Goal: Complete application form

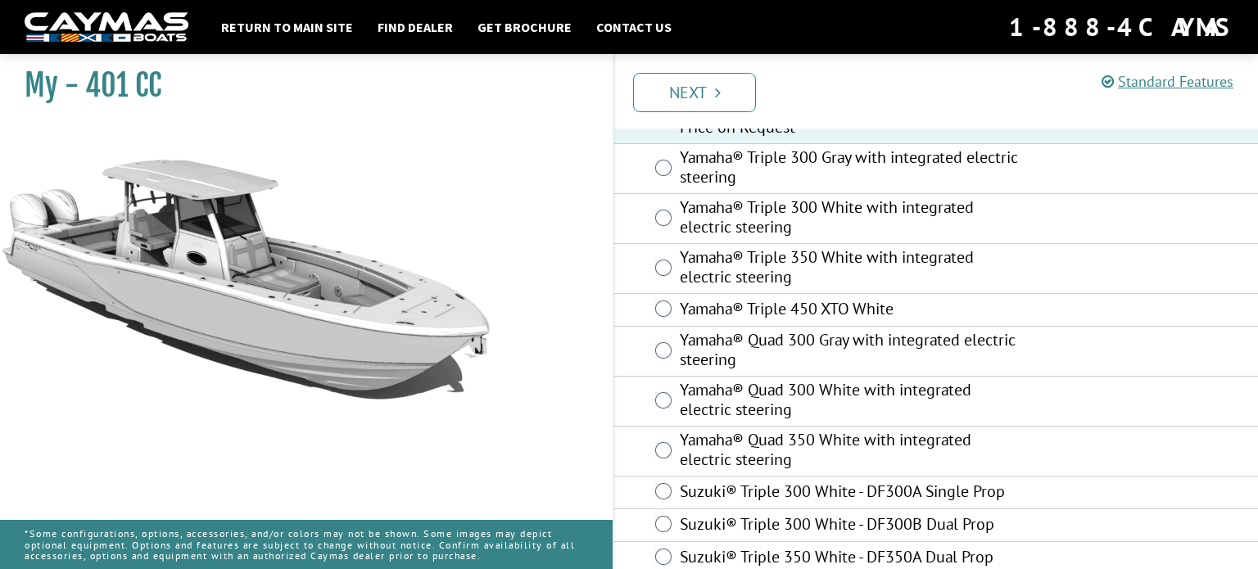
scroll to position [946, 0]
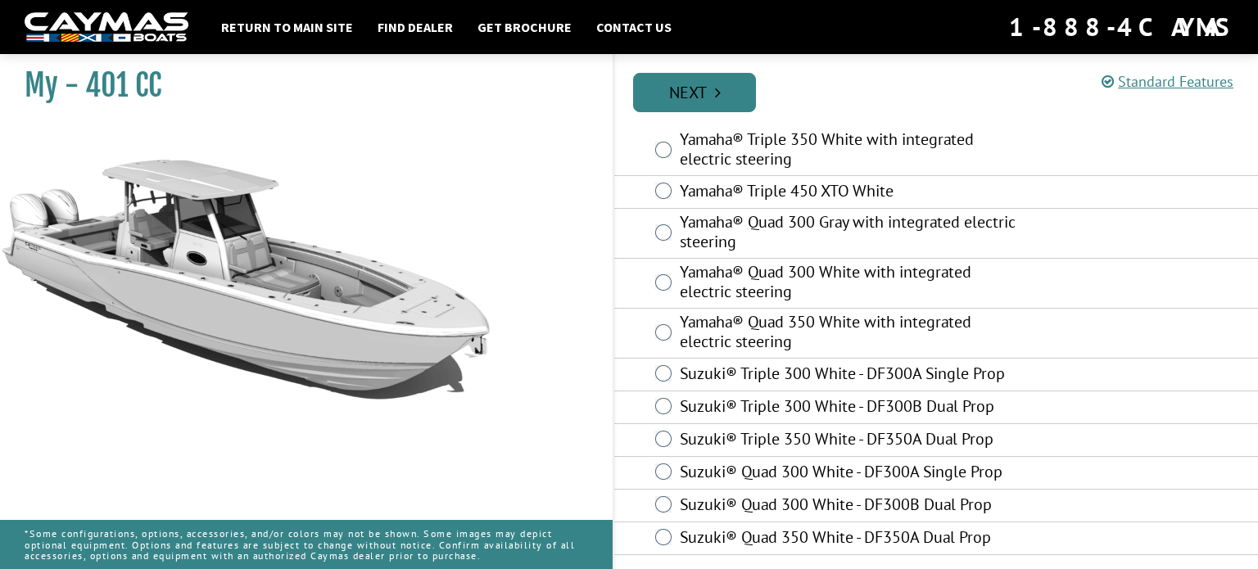
click at [698, 103] on link "Next" at bounding box center [694, 92] width 123 height 39
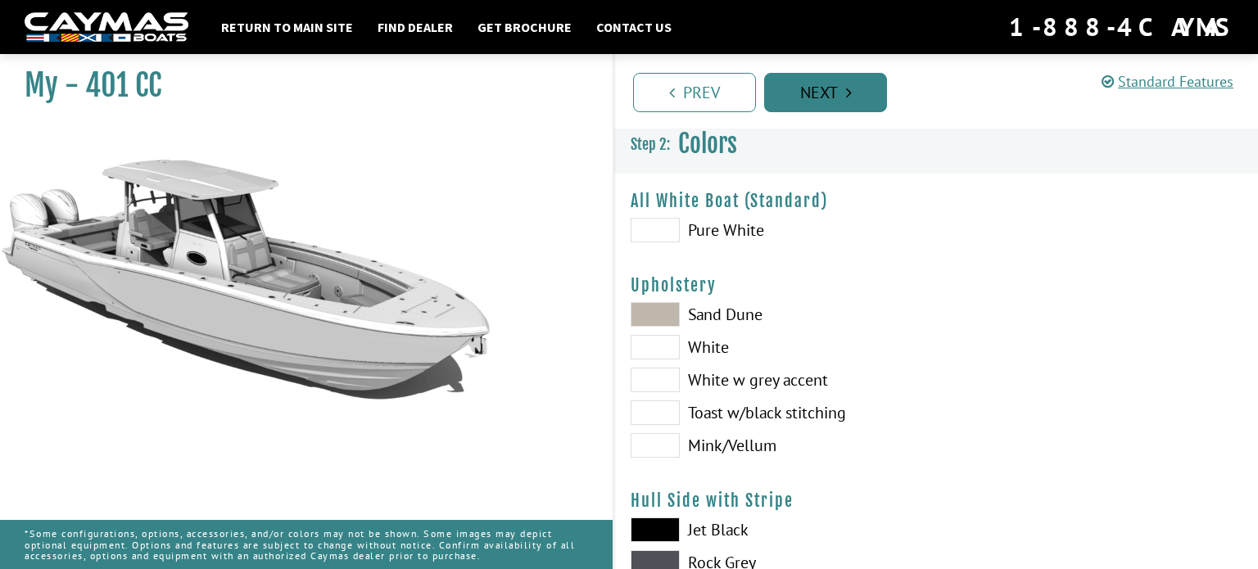
scroll to position [0, 0]
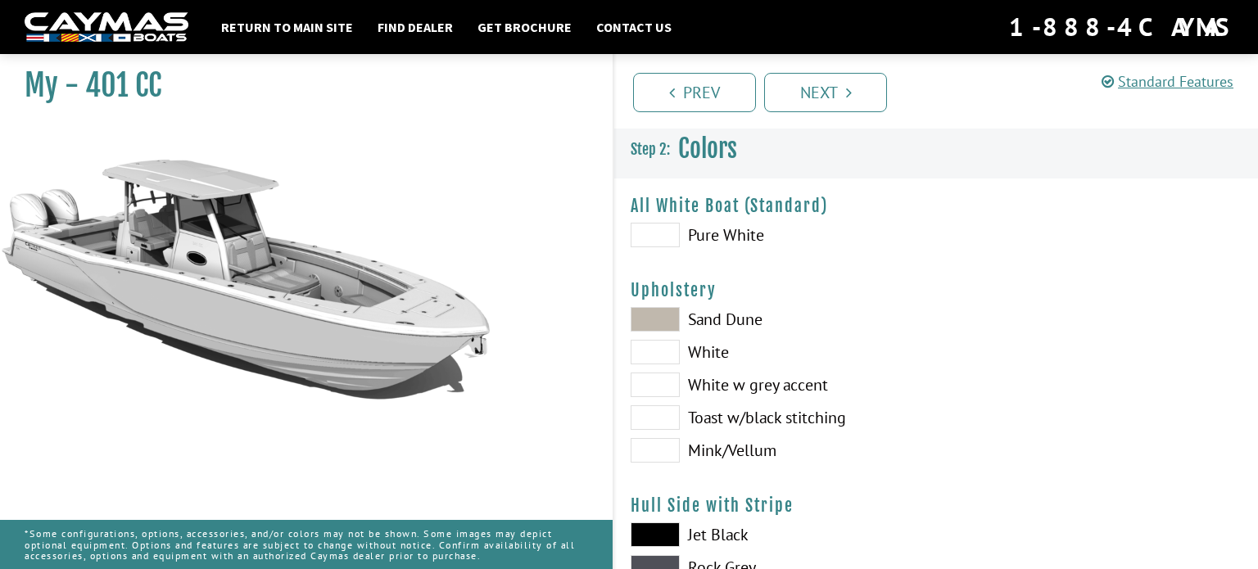
click at [653, 308] on span at bounding box center [655, 319] width 49 height 25
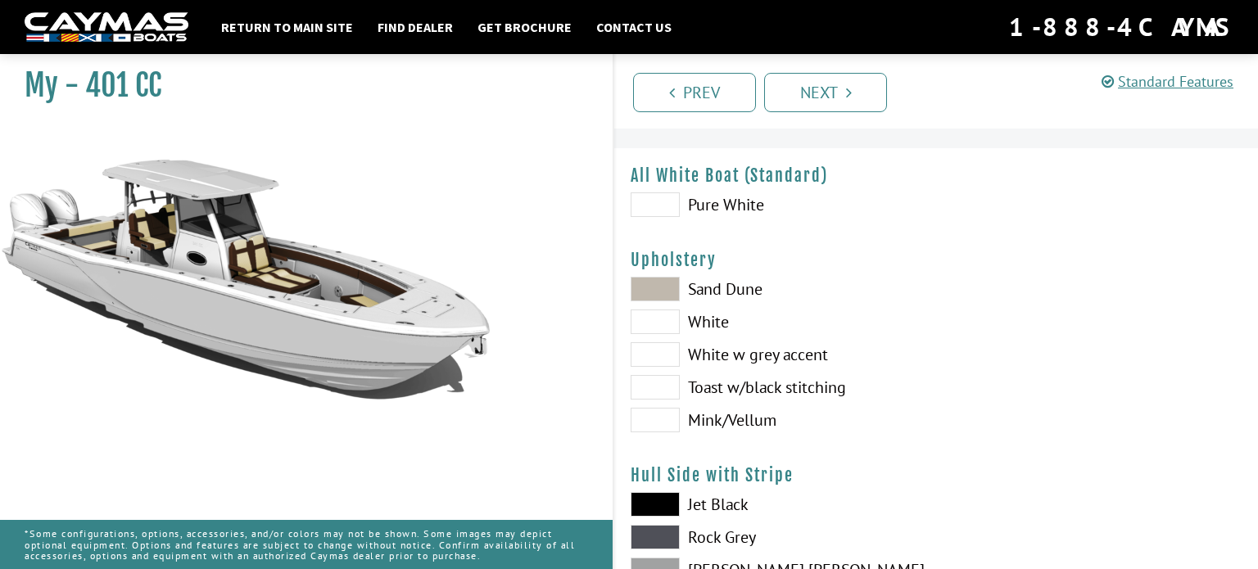
scroll to position [37, 0]
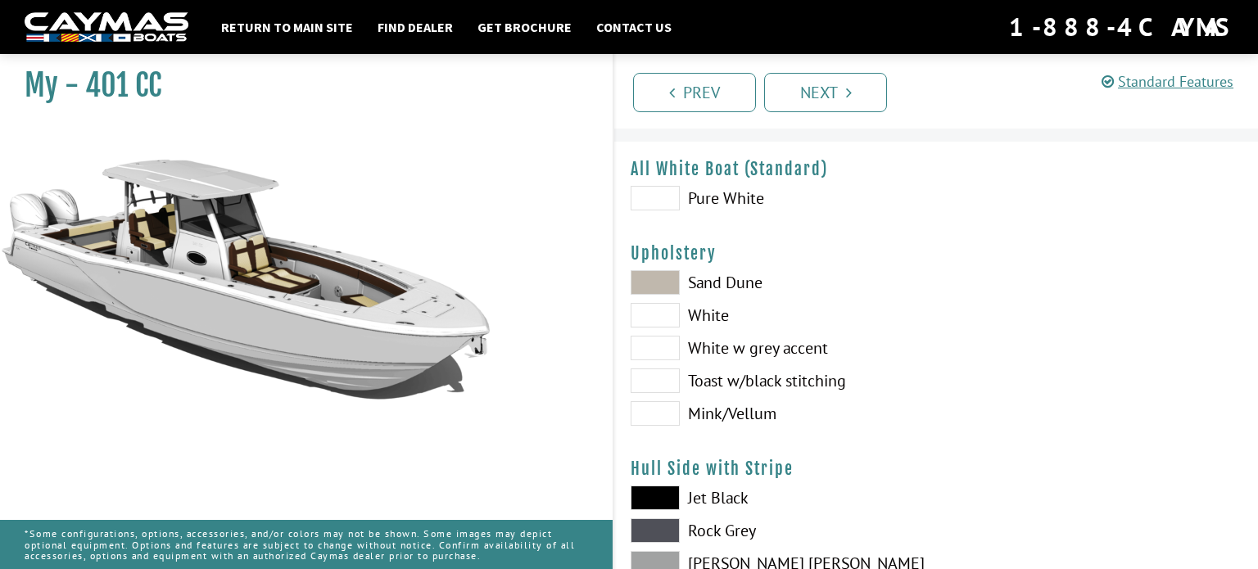
click at [664, 406] on span at bounding box center [655, 413] width 49 height 25
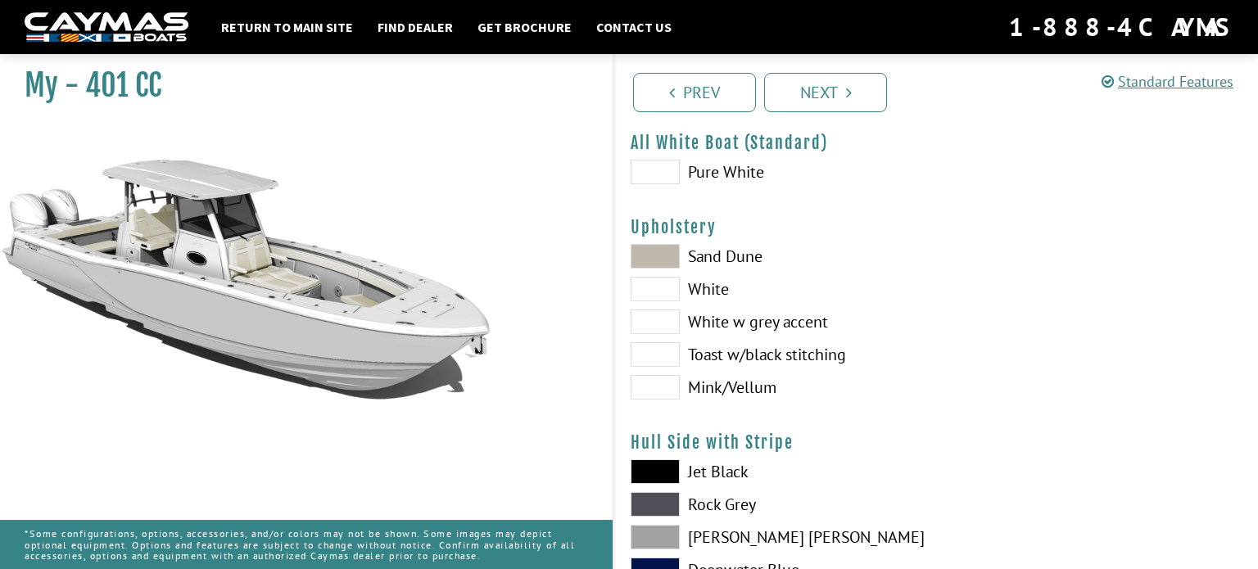
scroll to position [76, 0]
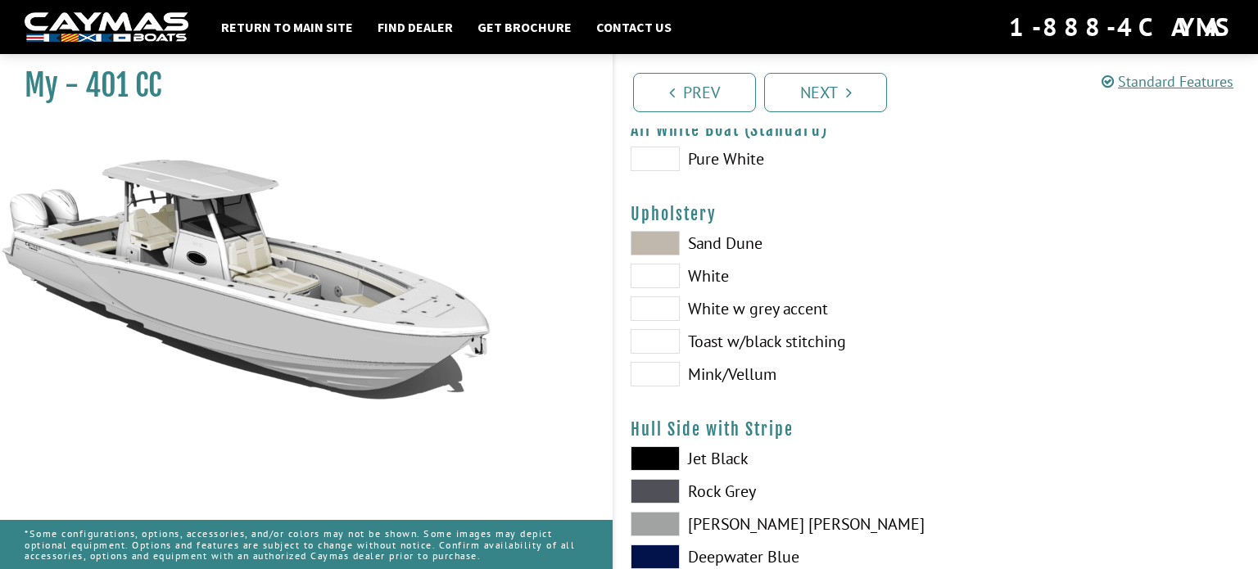
click at [652, 457] on span at bounding box center [655, 458] width 49 height 25
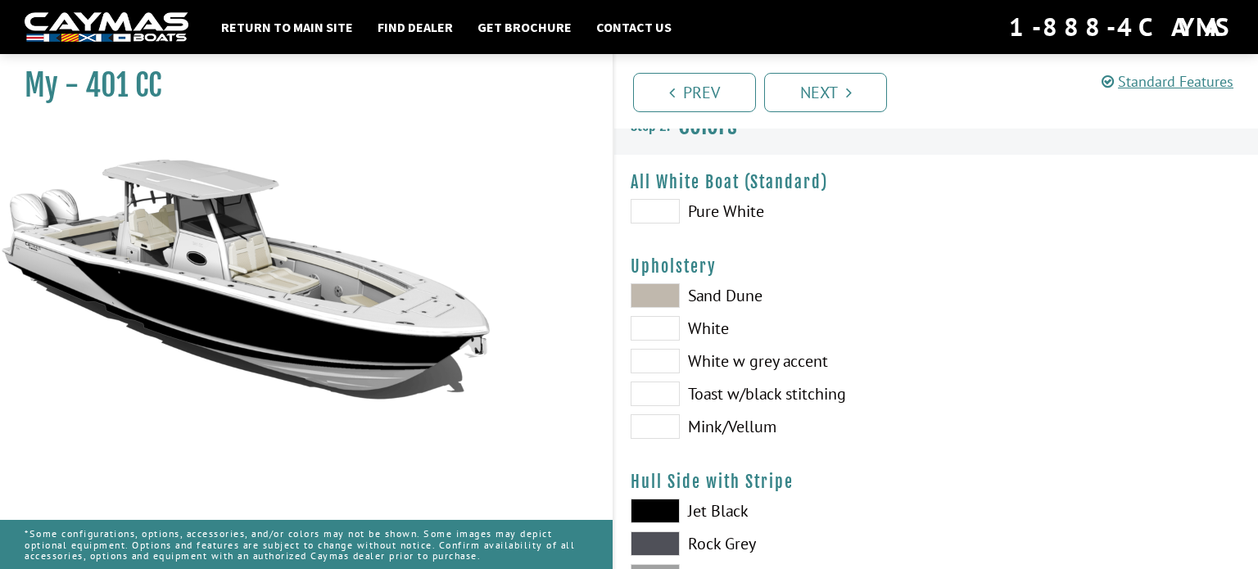
scroll to position [16, 0]
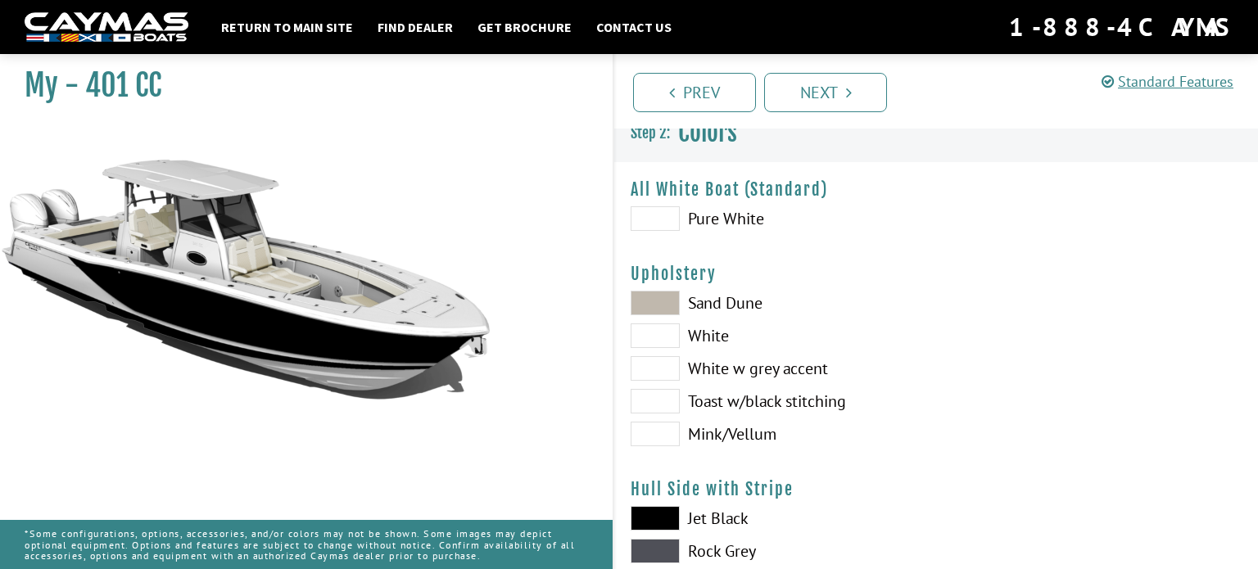
click at [667, 227] on span at bounding box center [655, 218] width 49 height 25
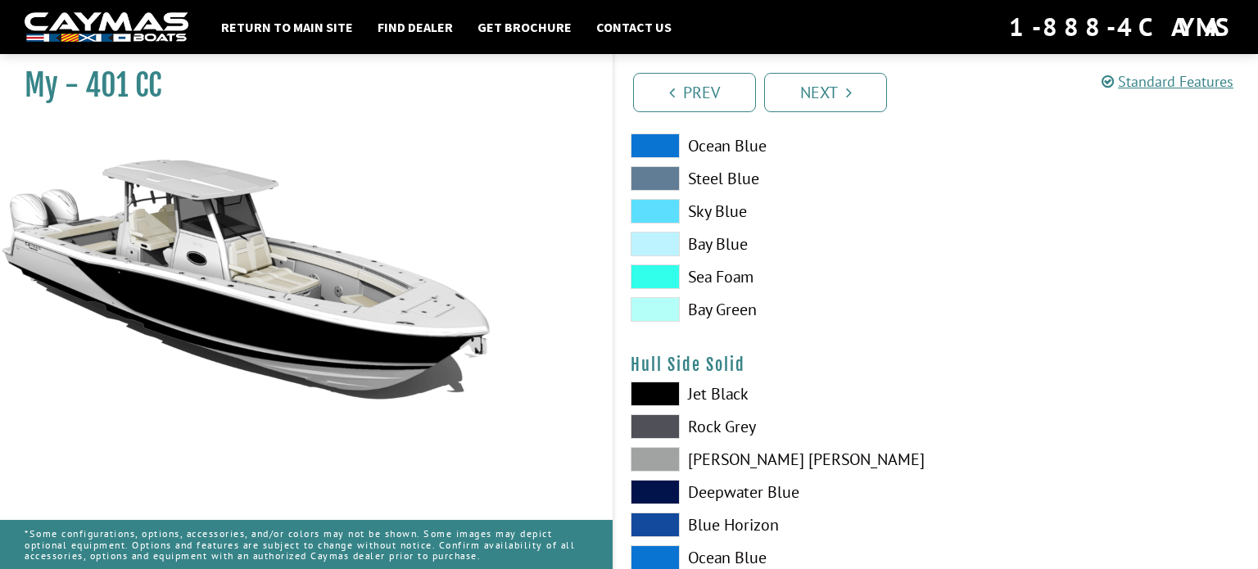
click at [663, 312] on span at bounding box center [655, 309] width 49 height 25
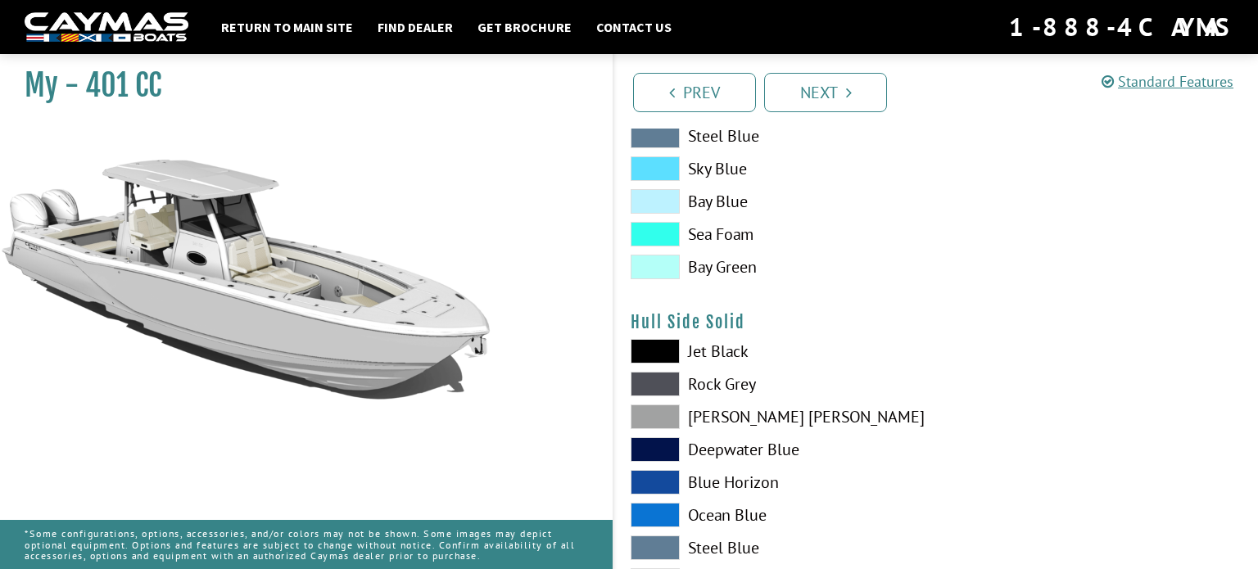
click at [662, 266] on span at bounding box center [655, 267] width 49 height 25
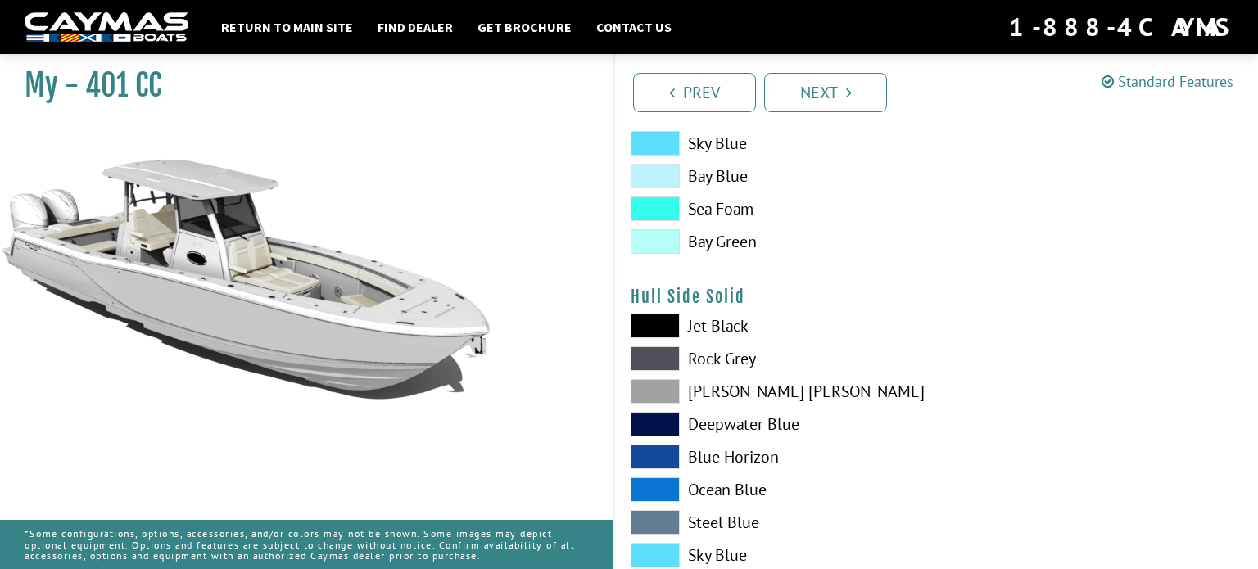
scroll to position [622, 0]
click at [652, 359] on span at bounding box center [655, 358] width 49 height 25
click at [649, 396] on span at bounding box center [655, 390] width 49 height 25
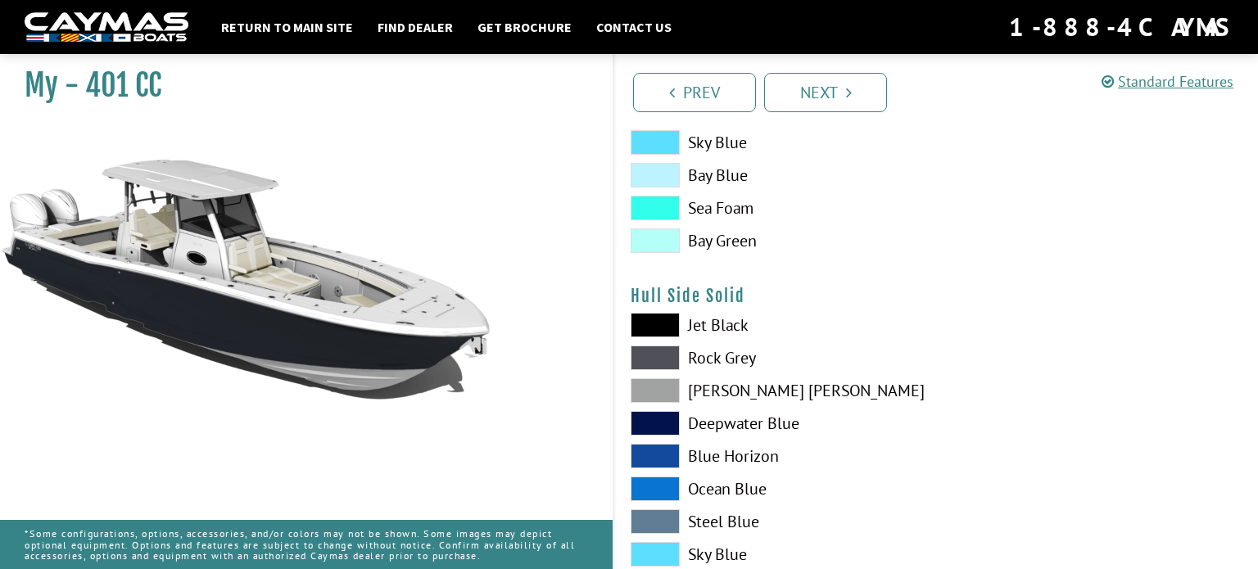
click at [661, 426] on span at bounding box center [655, 423] width 49 height 25
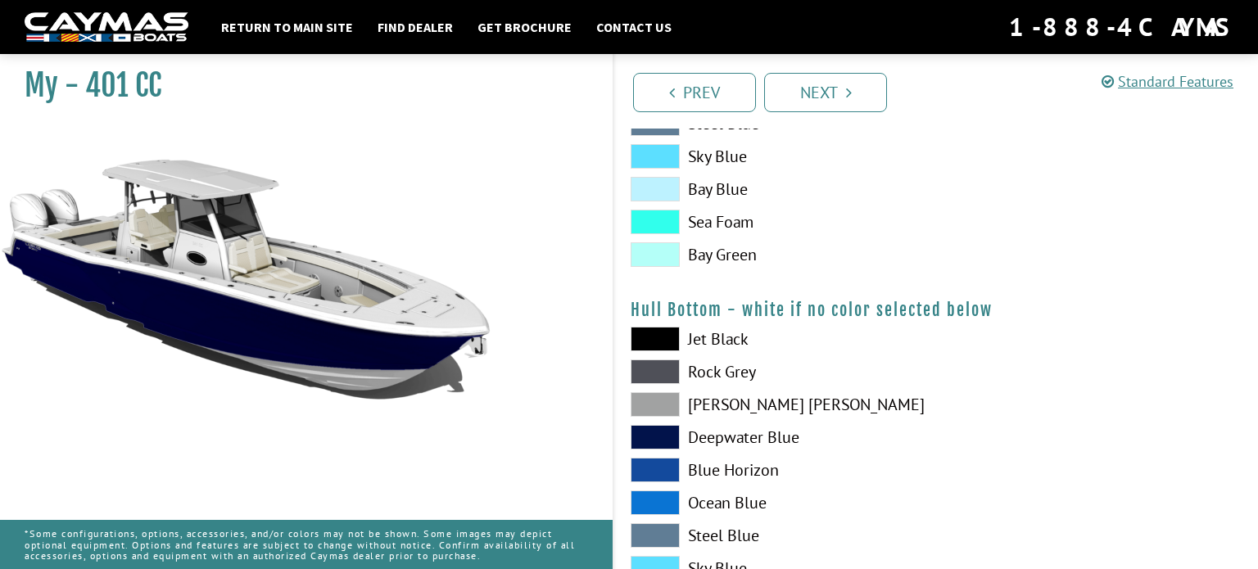
click at [662, 366] on span at bounding box center [655, 372] width 49 height 25
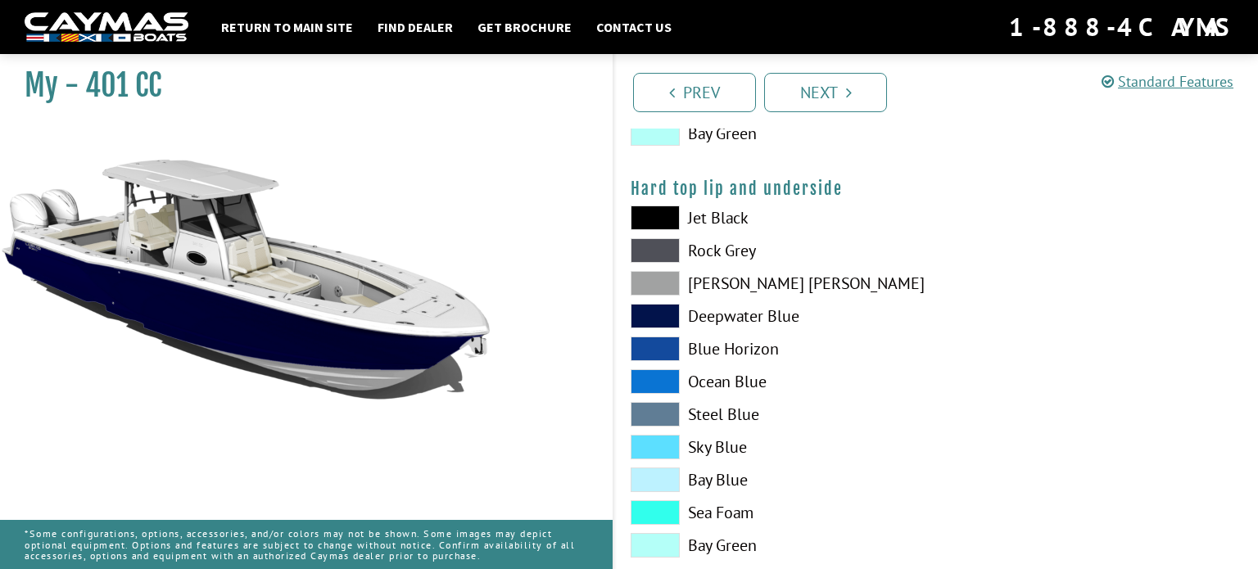
click at [654, 318] on span at bounding box center [655, 316] width 49 height 25
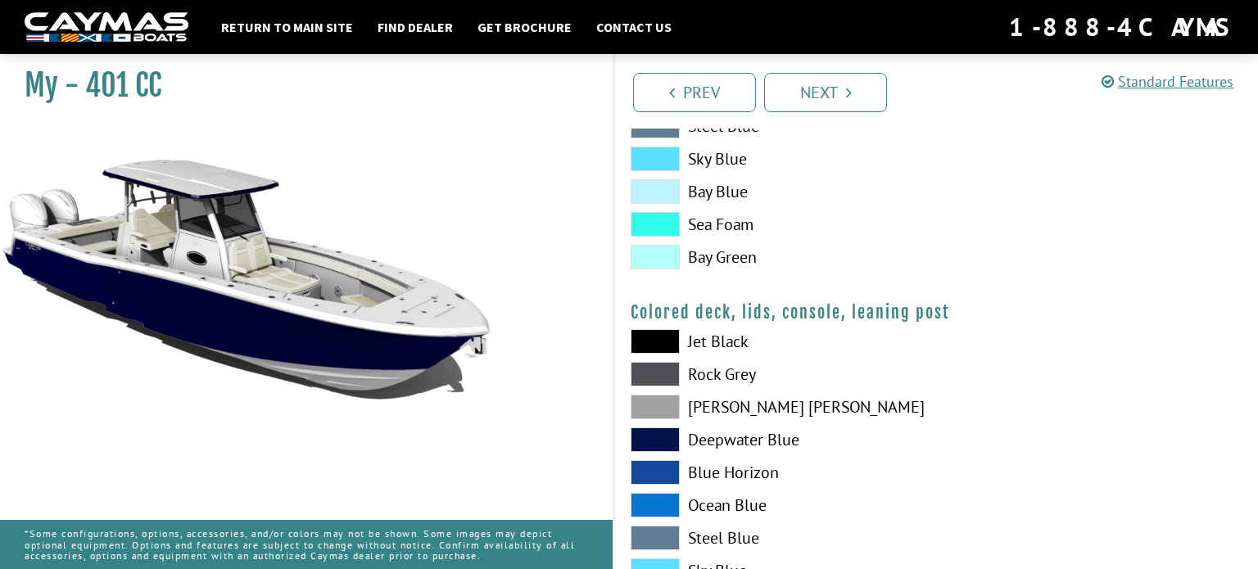
scroll to position [1847, 0]
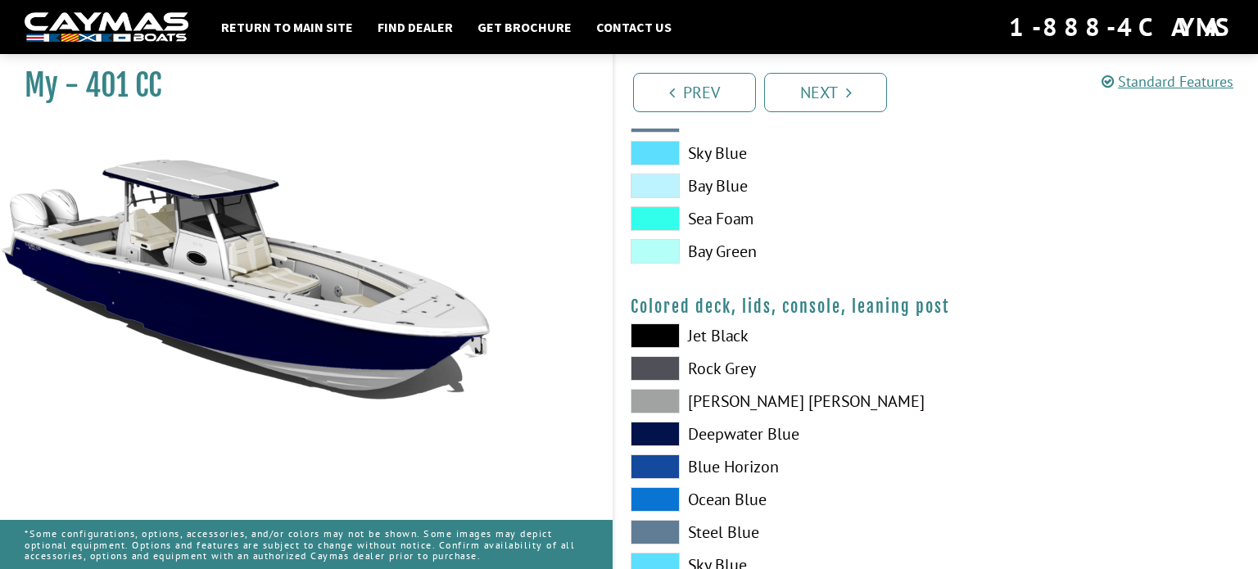
click at [654, 338] on span at bounding box center [655, 336] width 49 height 25
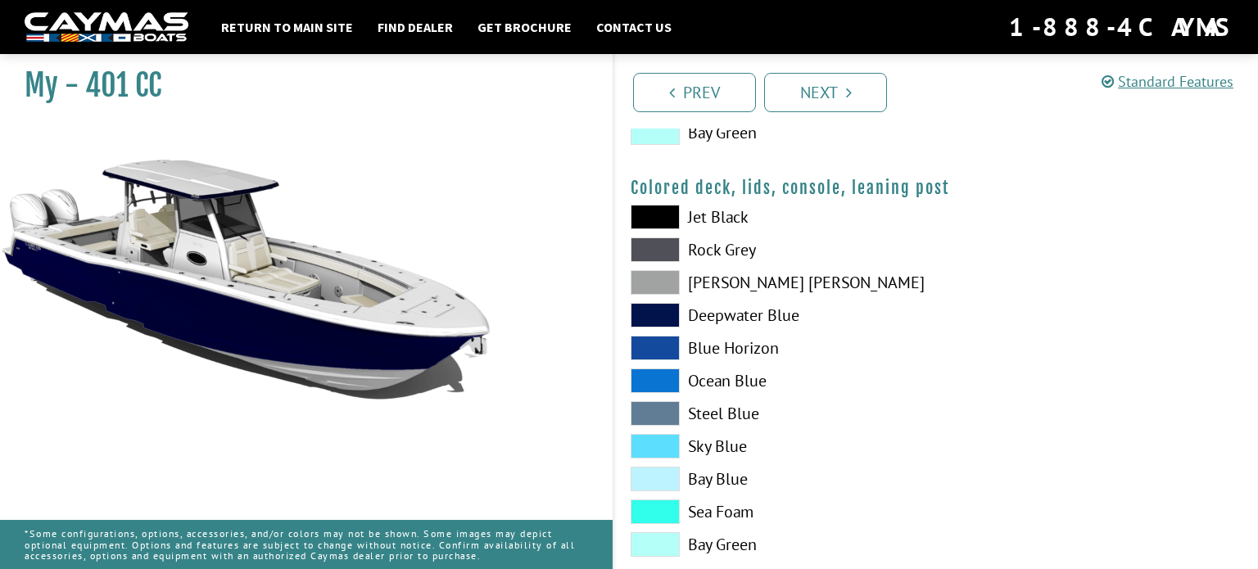
scroll to position [1999, 0]
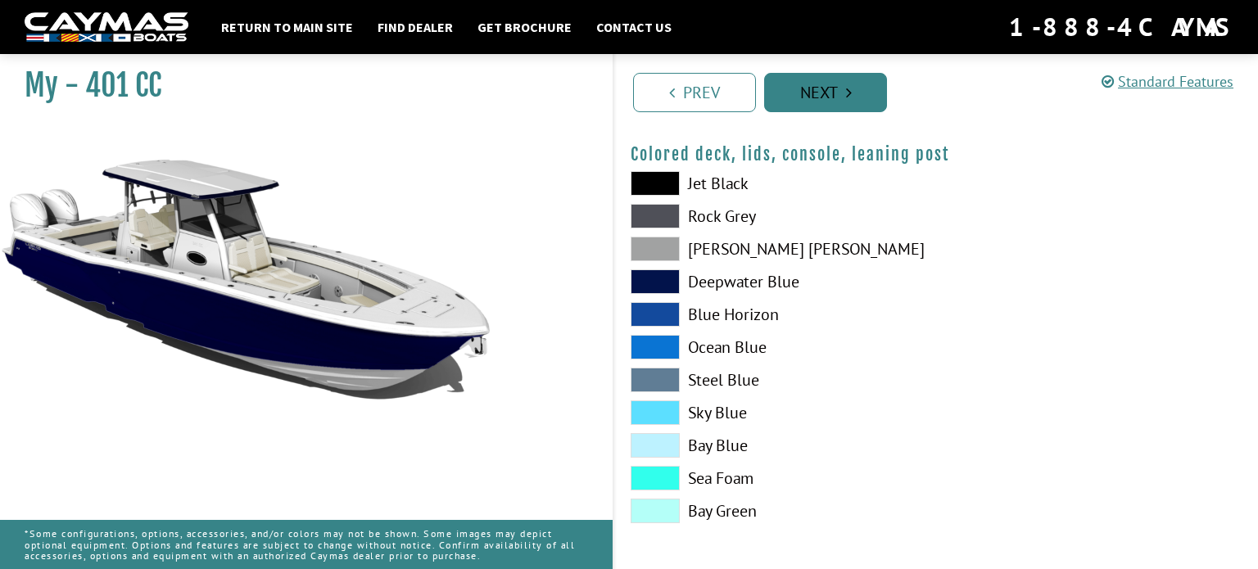
click at [849, 92] on icon "Pagination" at bounding box center [849, 92] width 6 height 16
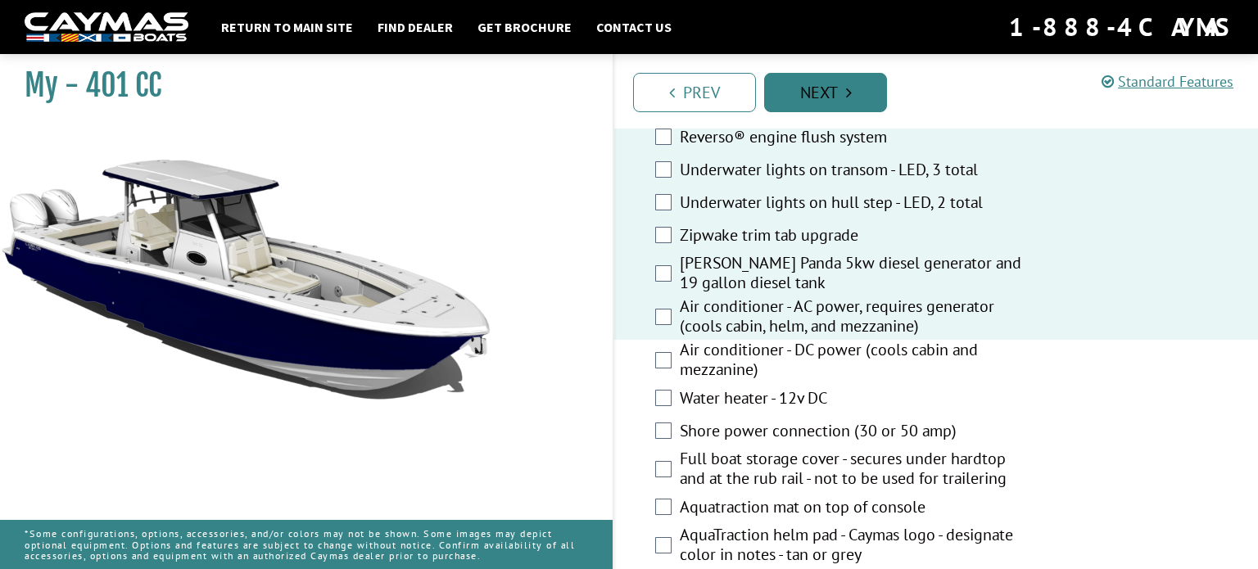
scroll to position [1114, 0]
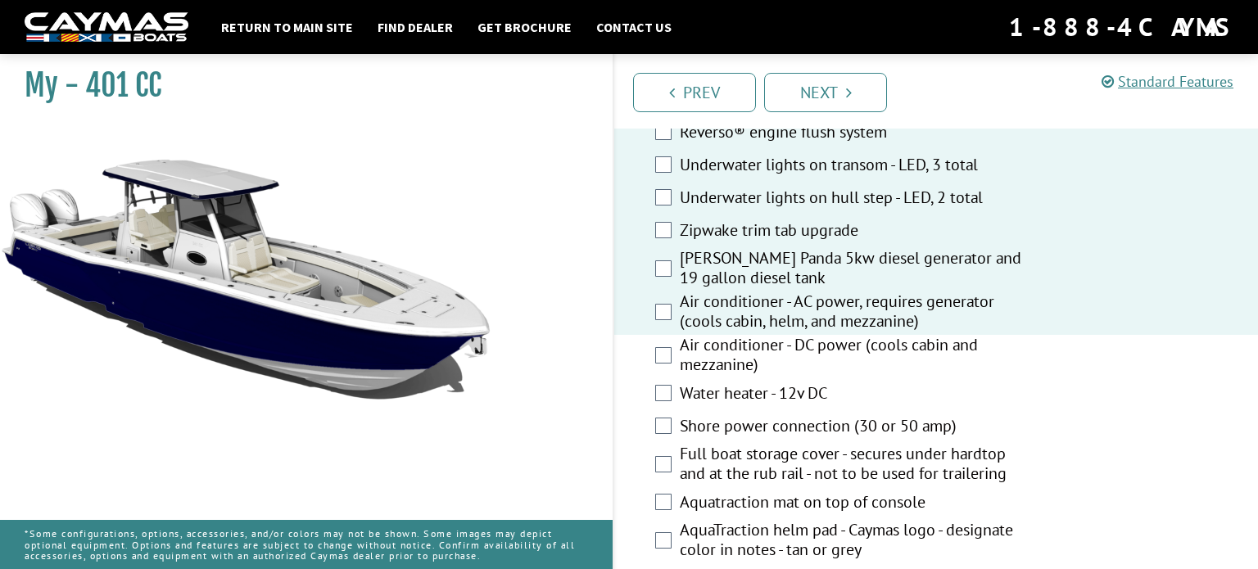
click at [683, 364] on label "Air conditioner - DC power (cools cabin and mezzanine)" at bounding box center [853, 356] width 347 height 43
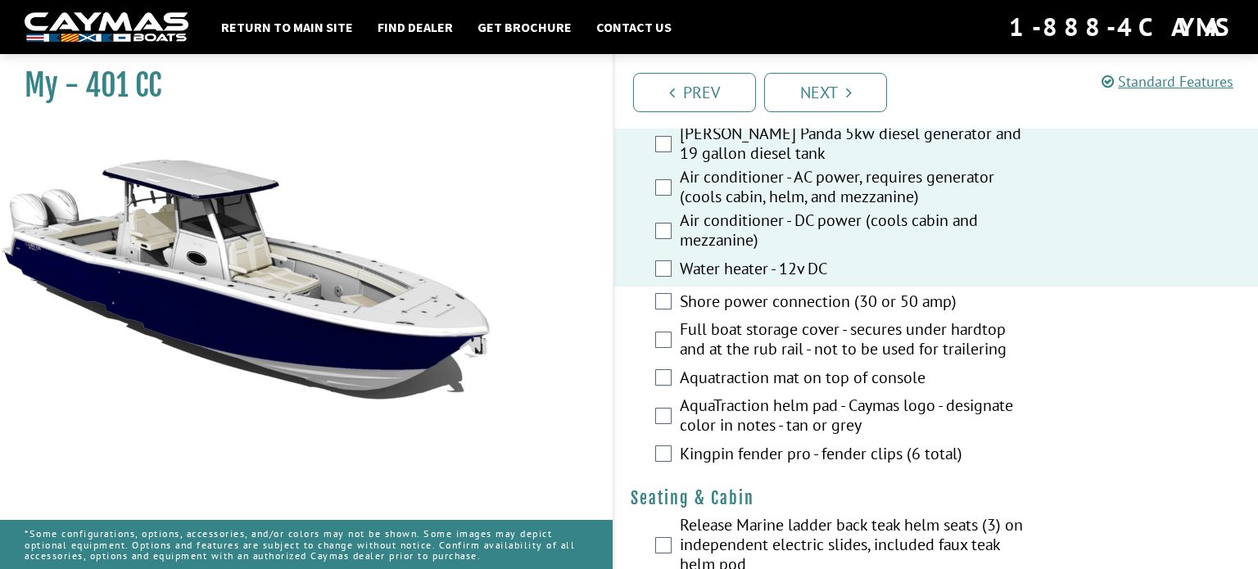
scroll to position [1239, 0]
click at [682, 303] on label "Shore power connection (30 or 50 amp)" at bounding box center [853, 303] width 347 height 24
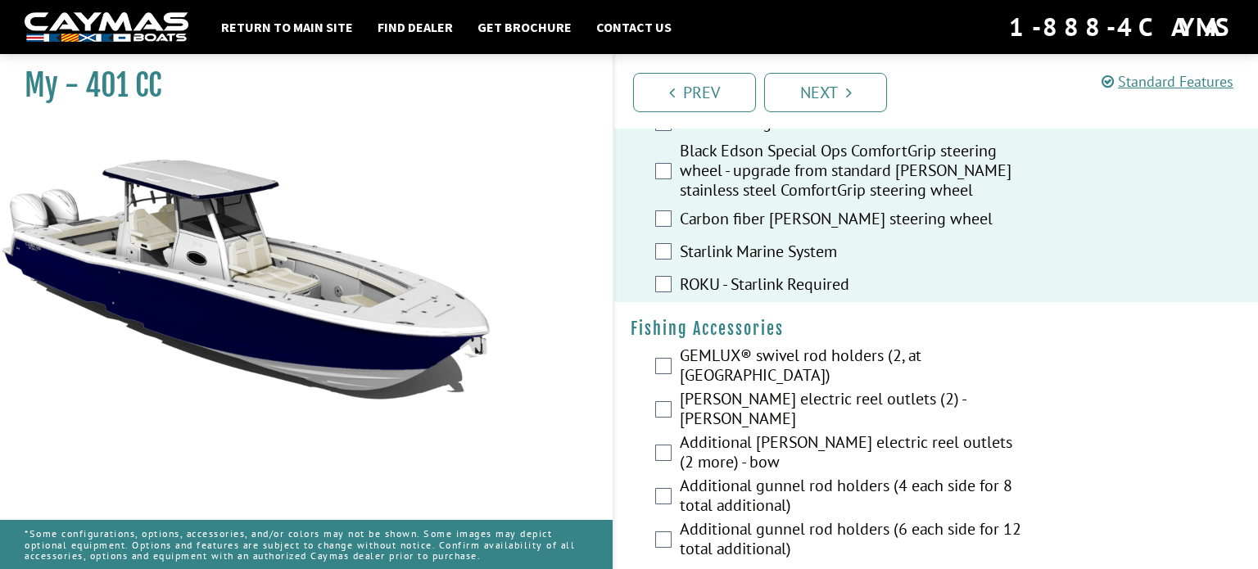
scroll to position [1999, 0]
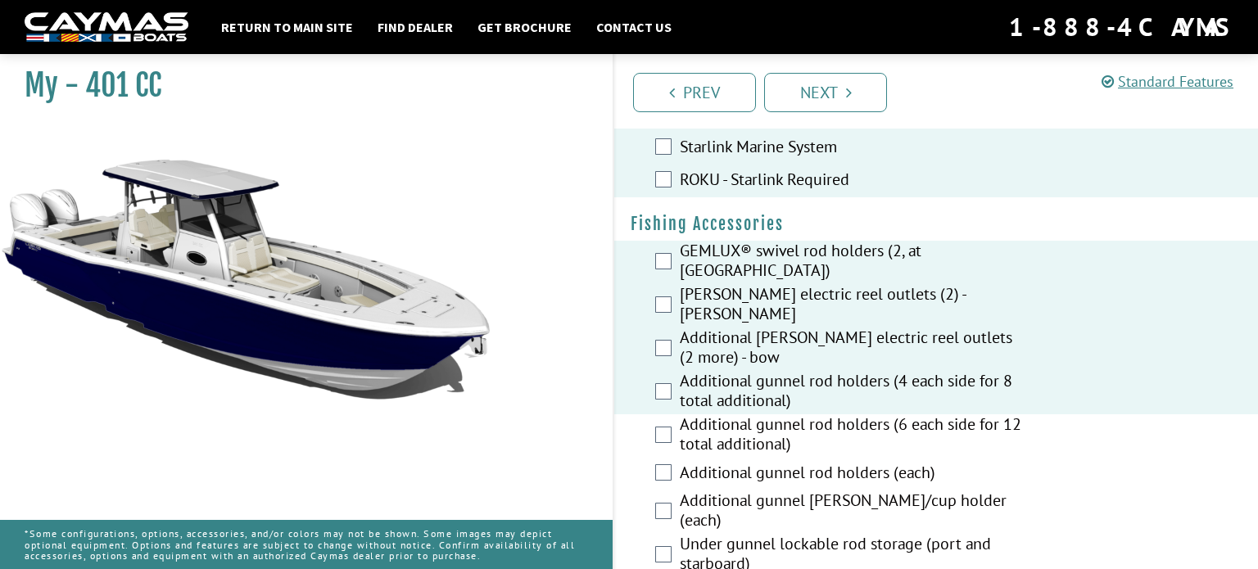
click at [680, 423] on label "Additional gunnel rod holders (6 each side for 12 total additional)" at bounding box center [853, 435] width 347 height 43
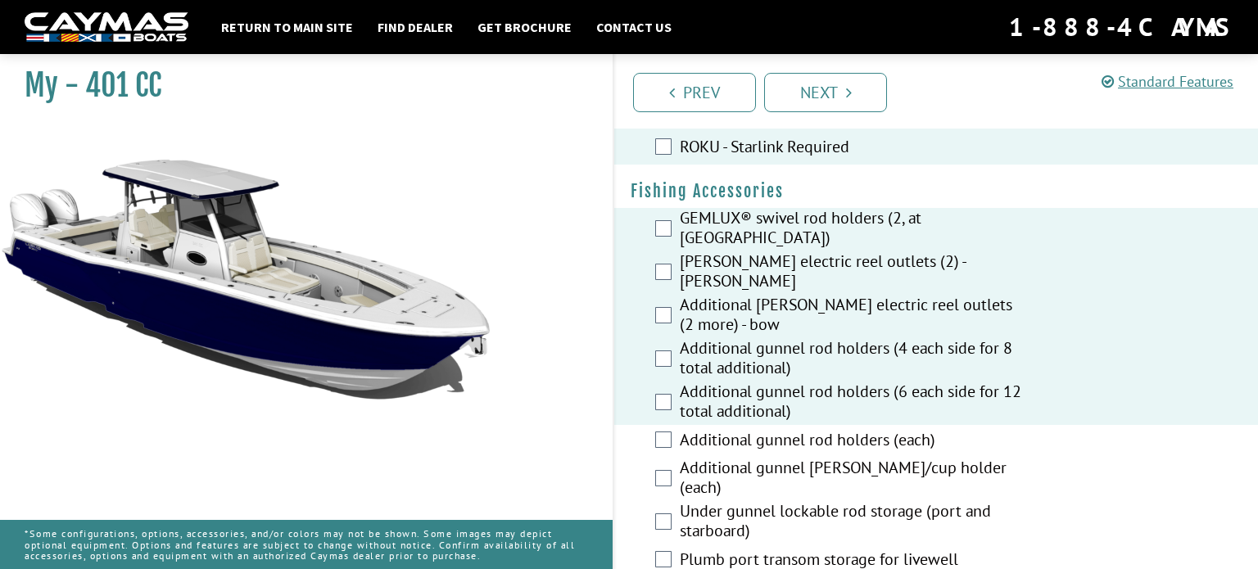
scroll to position [2126, 0]
click at [681, 428] on label "Additional gunnel rod holders (each)" at bounding box center [853, 440] width 347 height 24
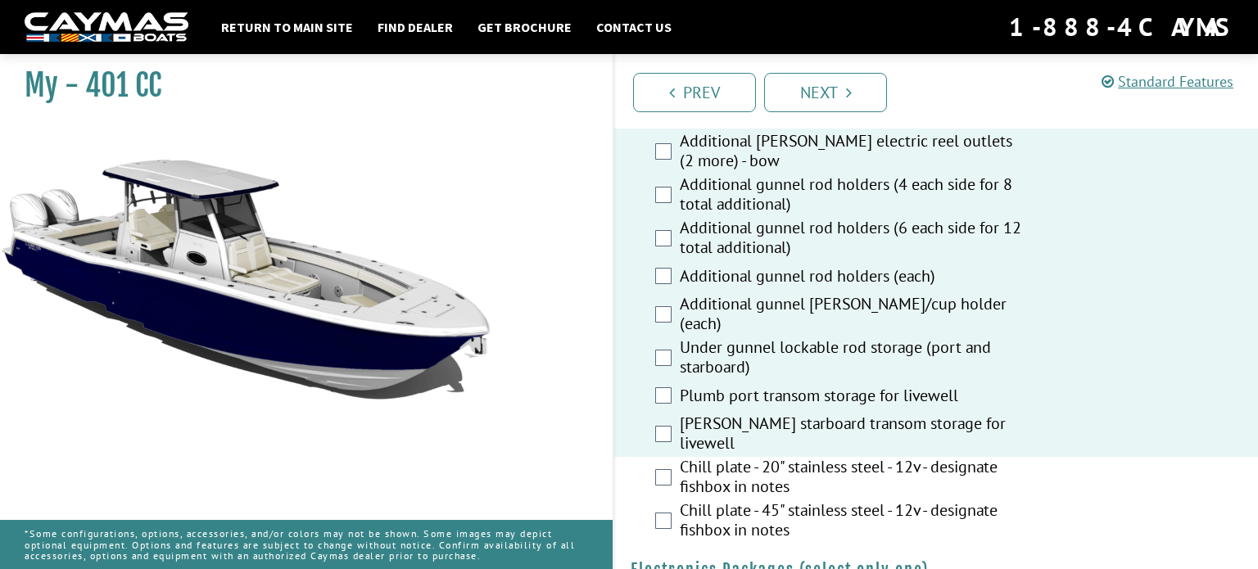
scroll to position [2292, 0]
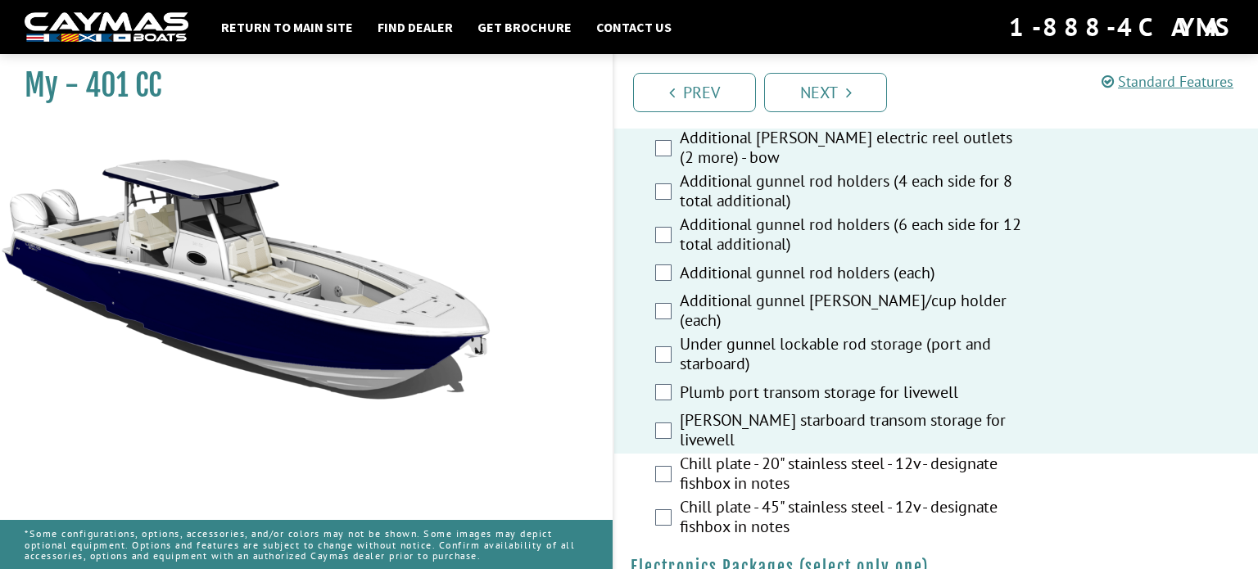
click at [681, 454] on label "Chill plate - 20" stainless steel - 12v - designate fishbox in notes" at bounding box center [853, 475] width 347 height 43
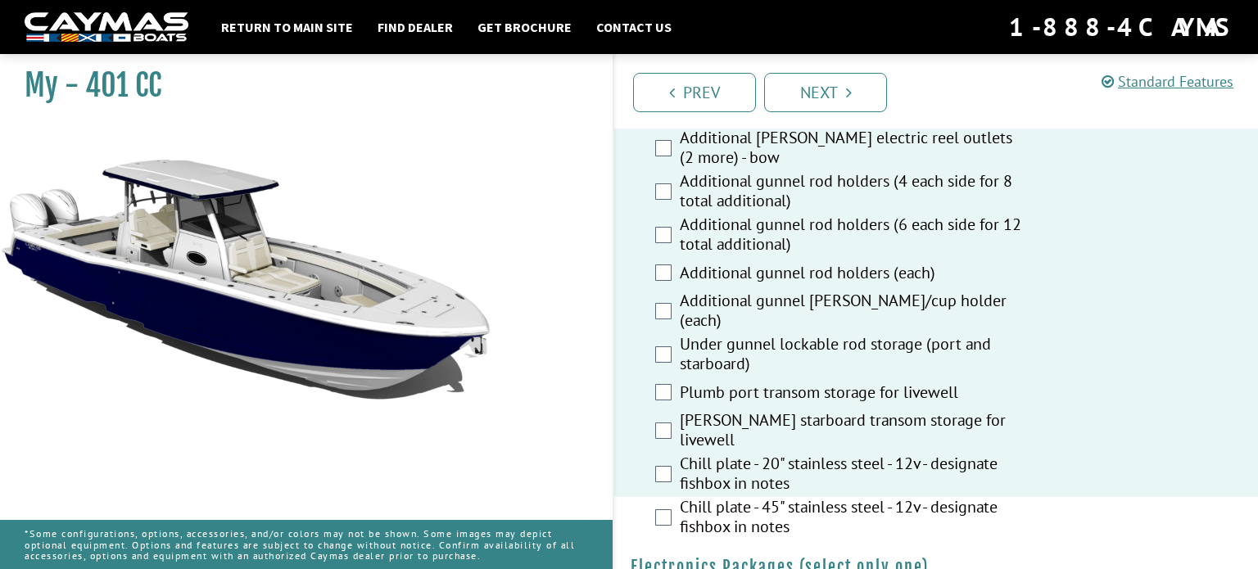
click at [681, 497] on label "Chill plate - 45" stainless steel - 12v - designate fishbox in notes" at bounding box center [853, 518] width 347 height 43
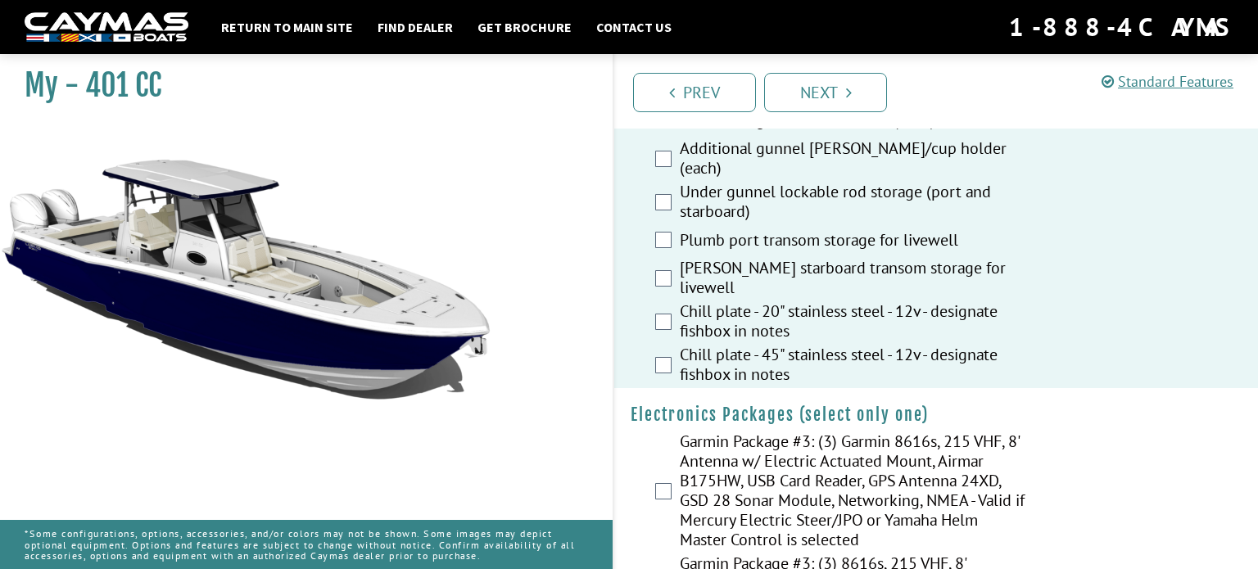
click at [701, 436] on label "Garmin Package #3: (3) Garmin 8616s, 215 VHF, 8' Antenna w/ Electric Actuated M…" at bounding box center [853, 493] width 347 height 122
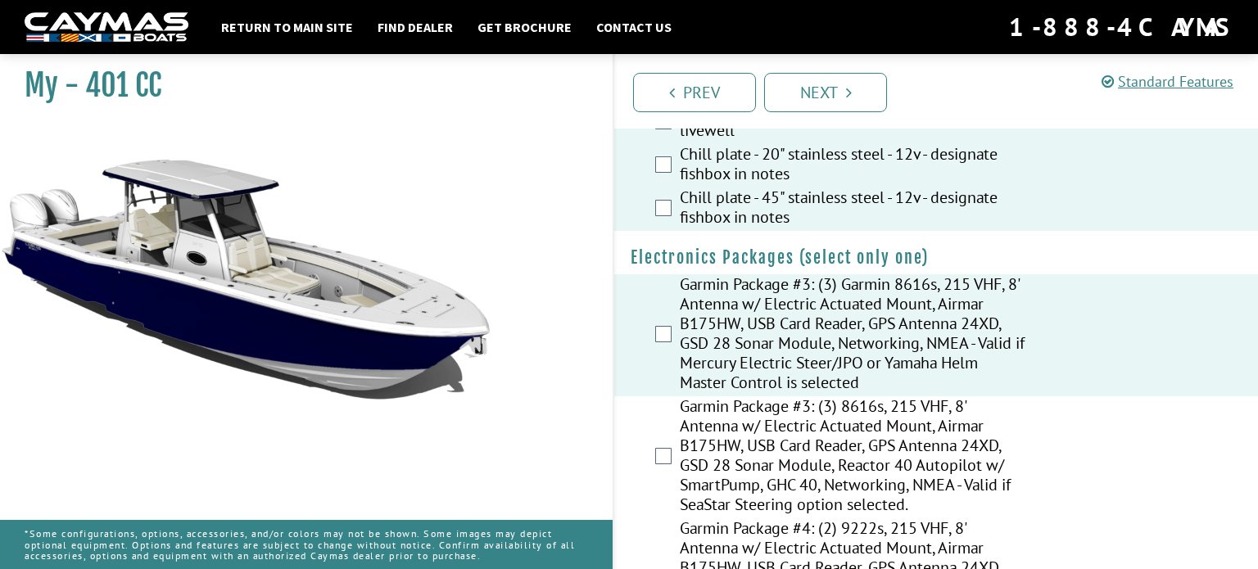
click at [717, 416] on label "Garmin Package #3: (3) 8616s, 215 VHF, 8' Antenna w/ Electric Actuated Mount, A…" at bounding box center [853, 457] width 347 height 122
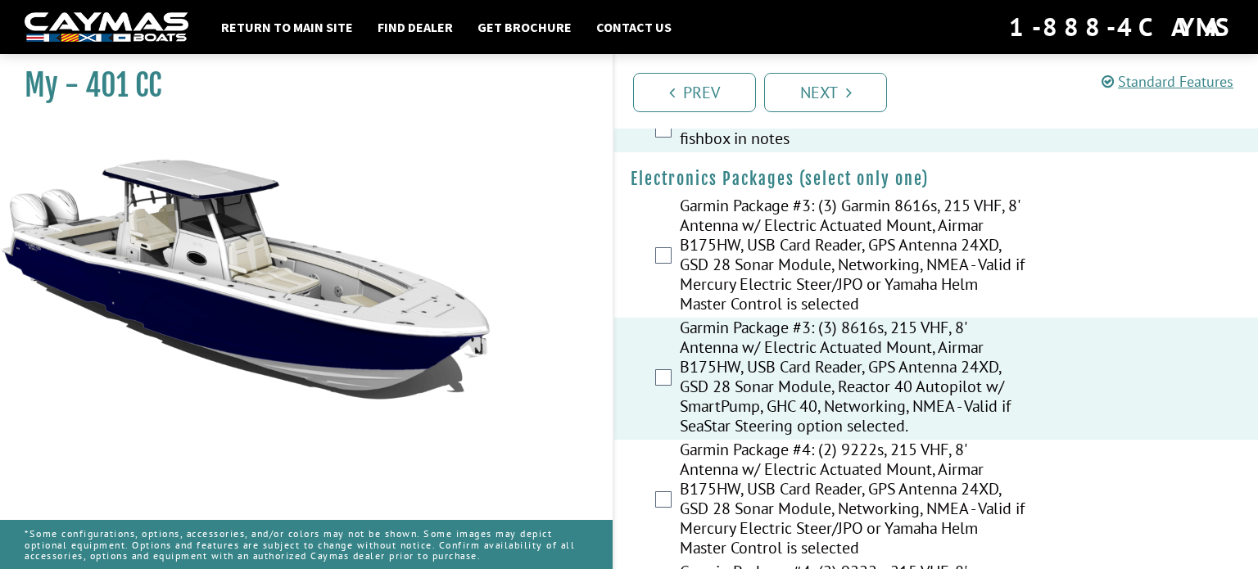
scroll to position [2680, 0]
click at [798, 213] on label "Garmin Package #3: (3) Garmin 8616s, 215 VHF, 8' Antenna w/ Electric Actuated M…" at bounding box center [853, 257] width 347 height 122
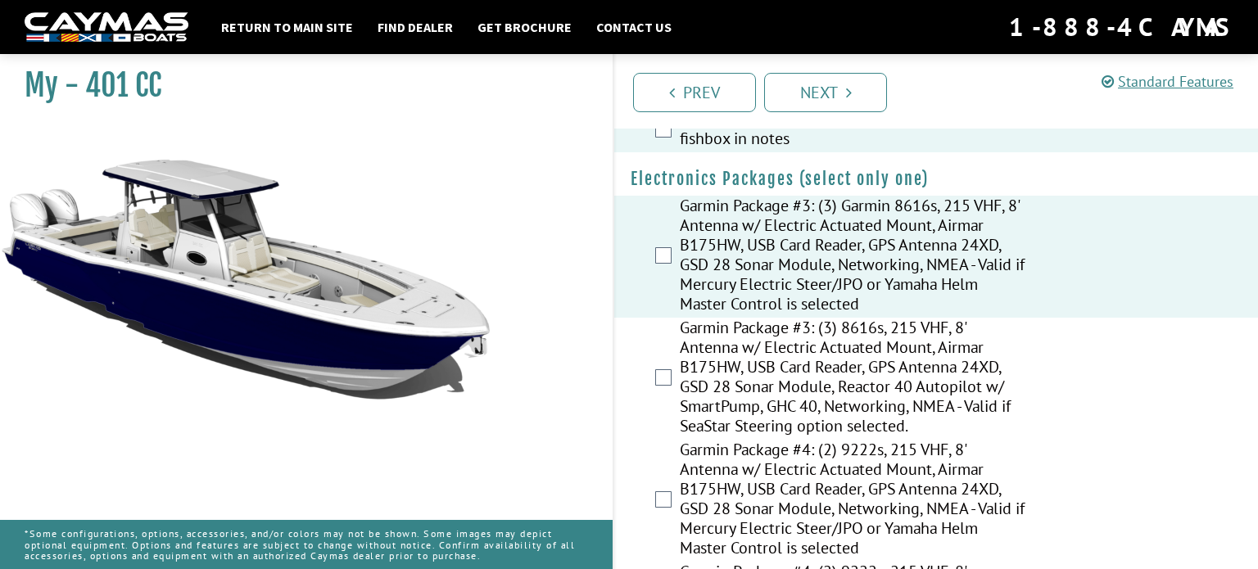
click at [989, 364] on label "Garmin Package #3: (3) 8616s, 215 VHF, 8' Antenna w/ Electric Actuated Mount, A…" at bounding box center [853, 379] width 347 height 122
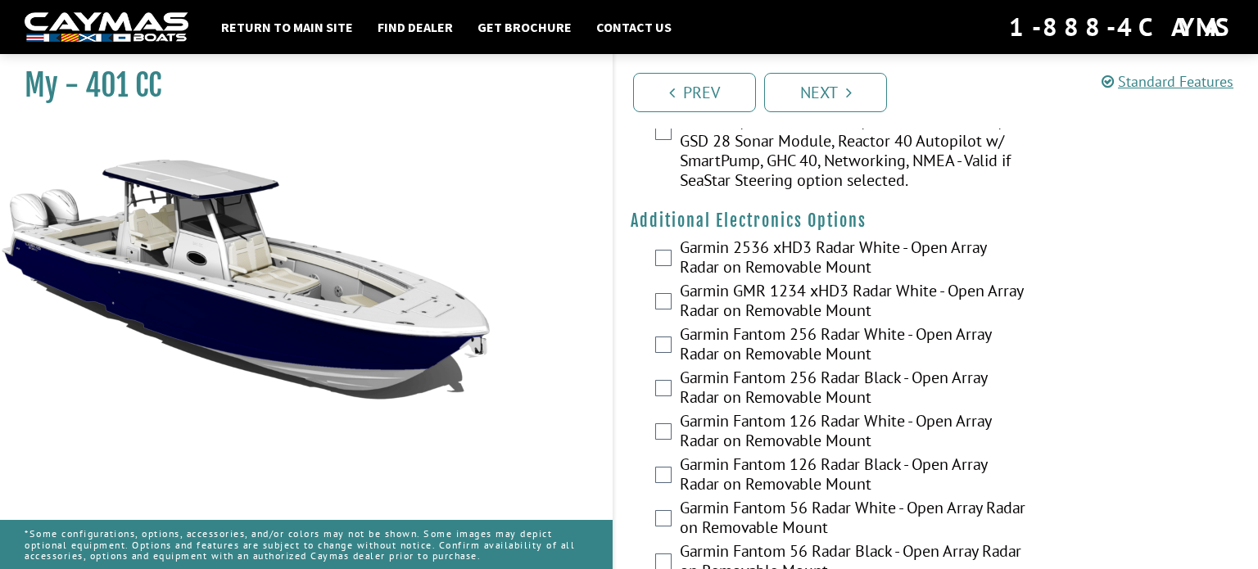
scroll to position [3157, 0]
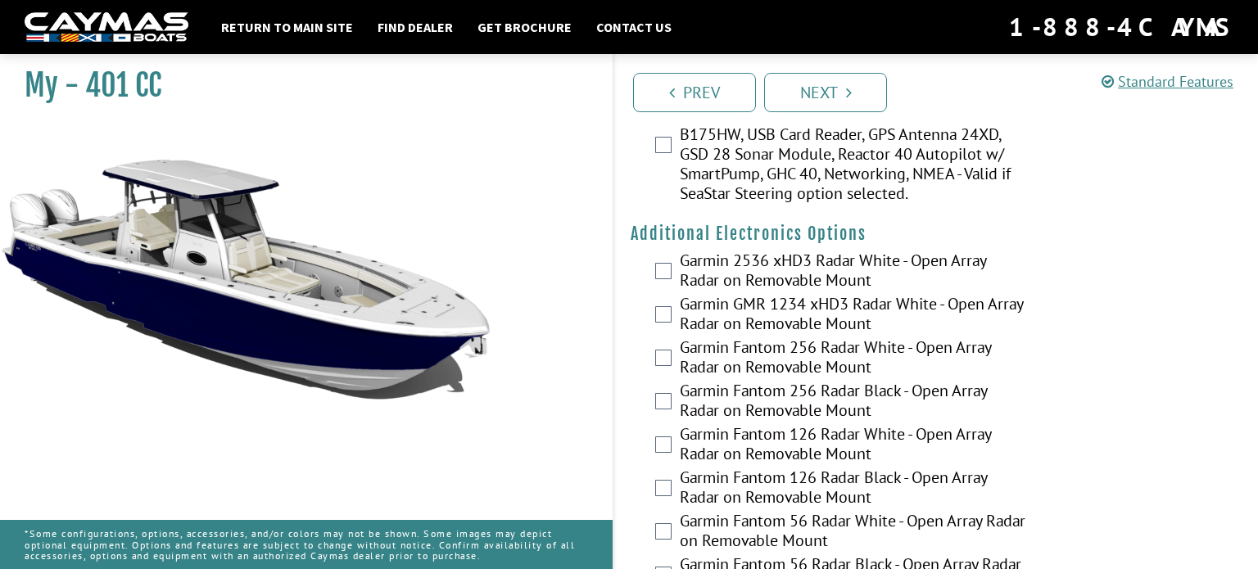
click at [955, 251] on label "Garmin 2536 xHD3 Radar White - Open Array Radar on Removable Mount" at bounding box center [853, 272] width 347 height 43
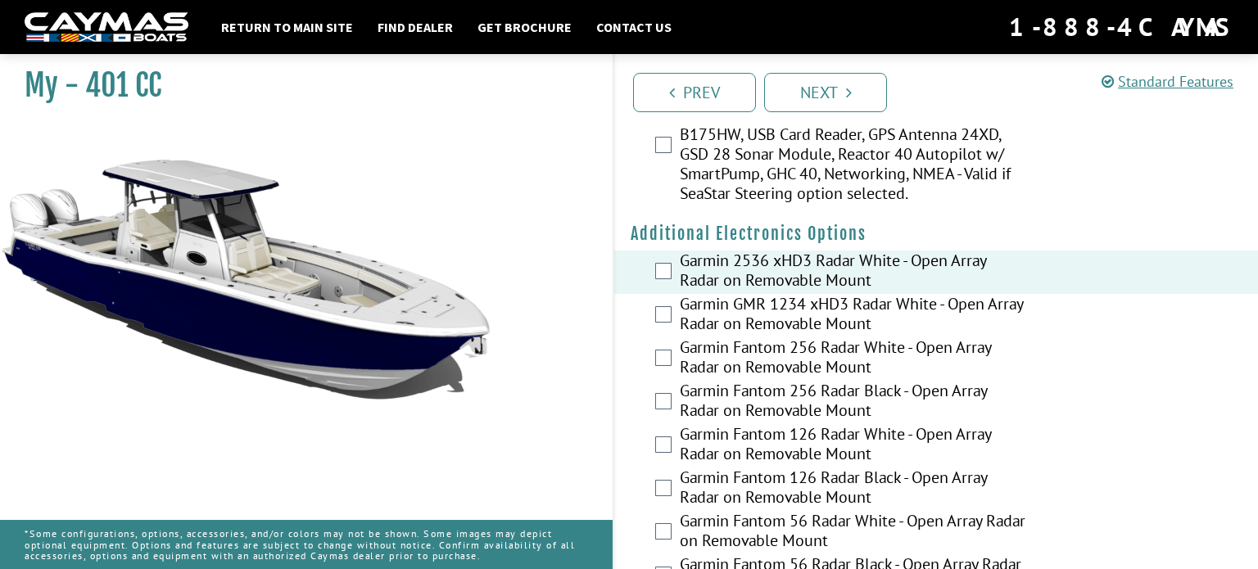
click at [971, 294] on label "Garmin GMR 1234 xHD3 Radar White - Open Array Radar on Removable Mount" at bounding box center [853, 315] width 347 height 43
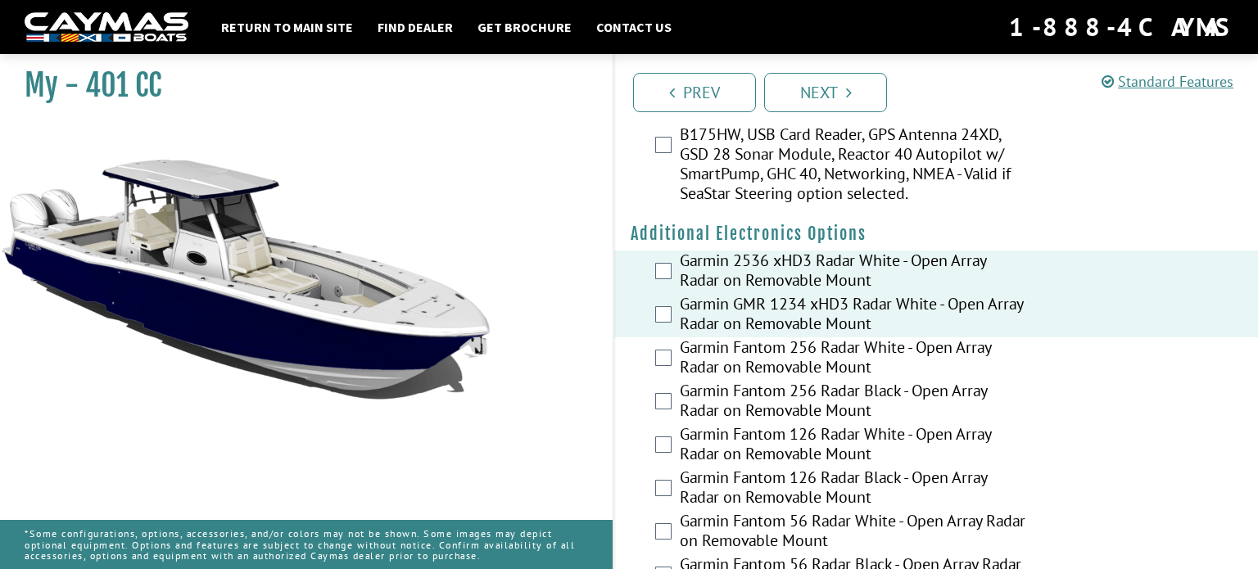
click at [1002, 337] on label "Garmin Fantom 256 Radar White - Open Array Radar on Removable Mount" at bounding box center [853, 358] width 347 height 43
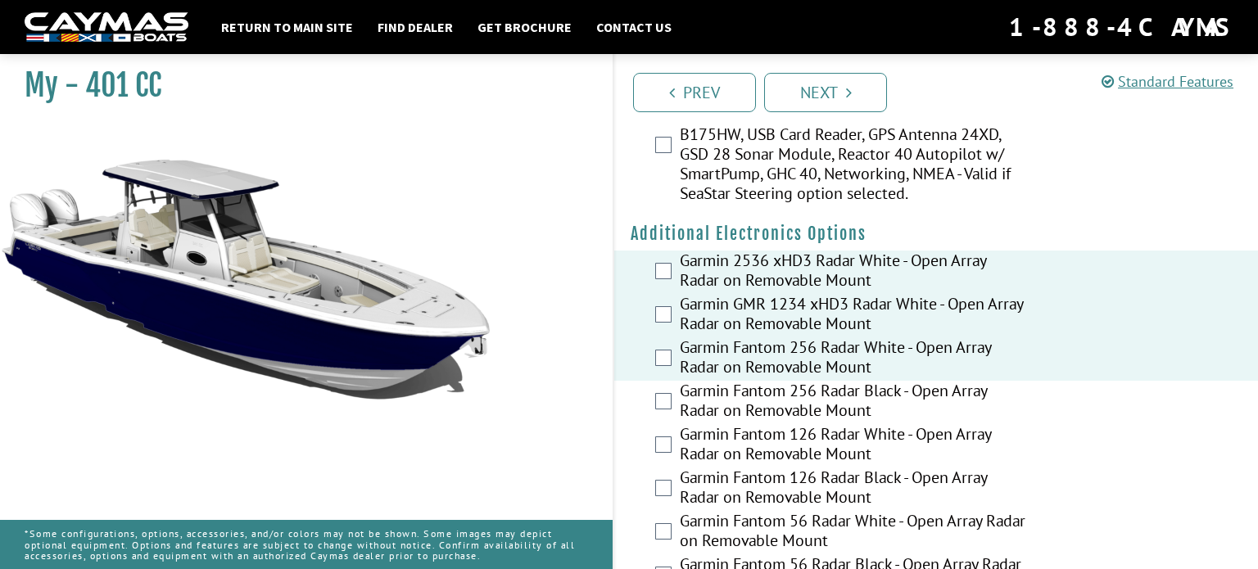
click at [1020, 381] on label "Garmin Fantom 256 Radar Black - Open Array Radar on Removable Mount" at bounding box center [853, 402] width 347 height 43
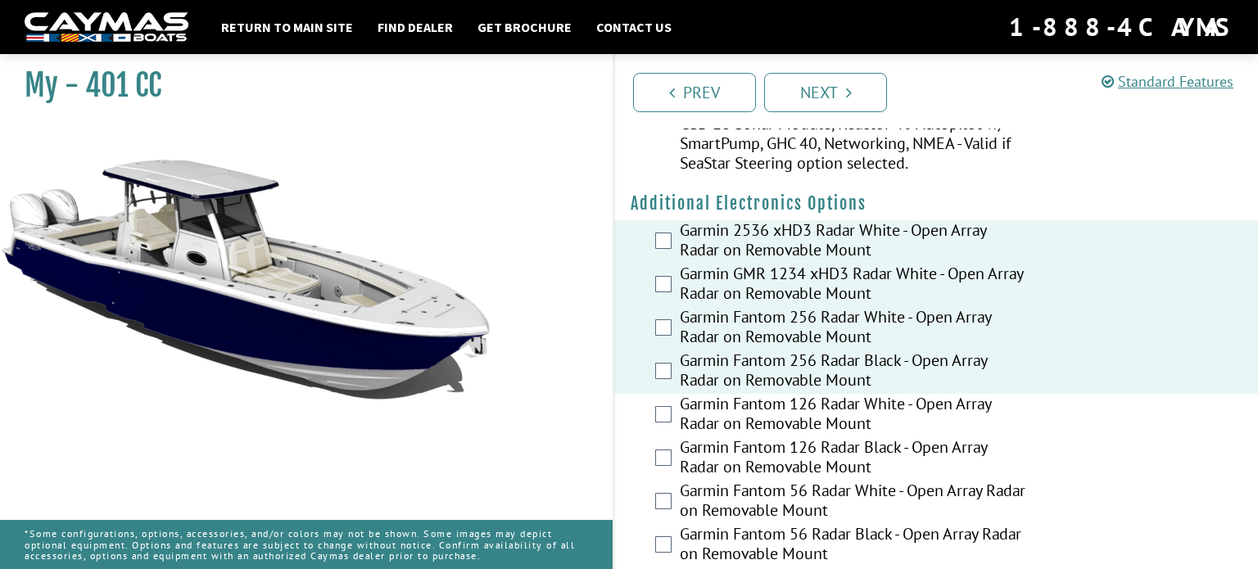
scroll to position [3185, 0]
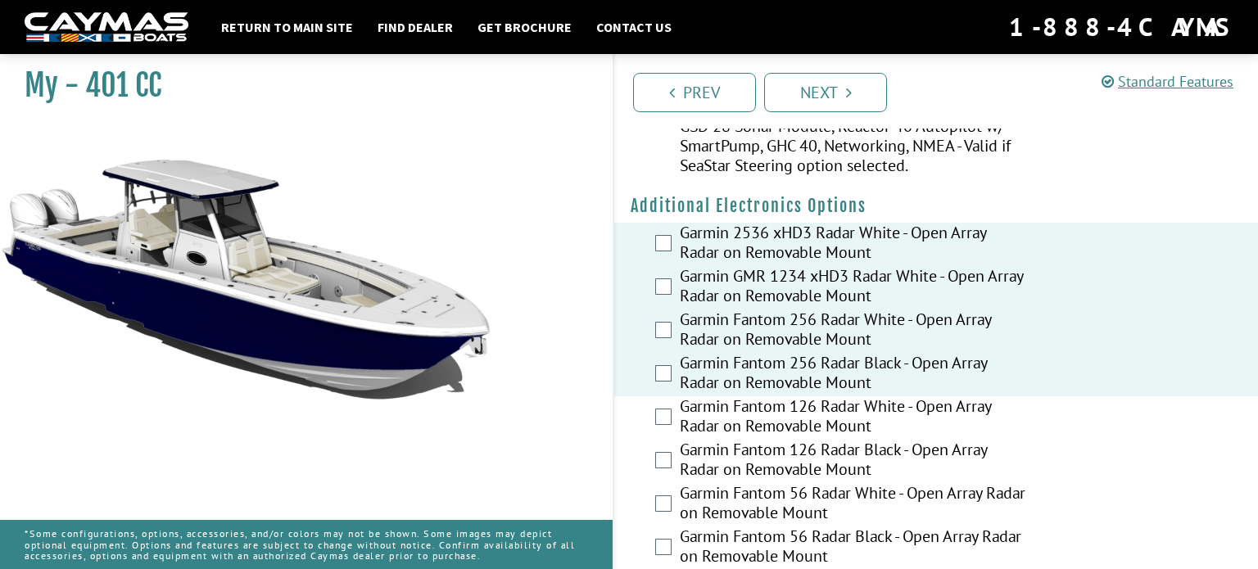
click at [980, 396] on label "Garmin Fantom 126 Radar White - Open Array Radar on Removable Mount" at bounding box center [853, 417] width 347 height 43
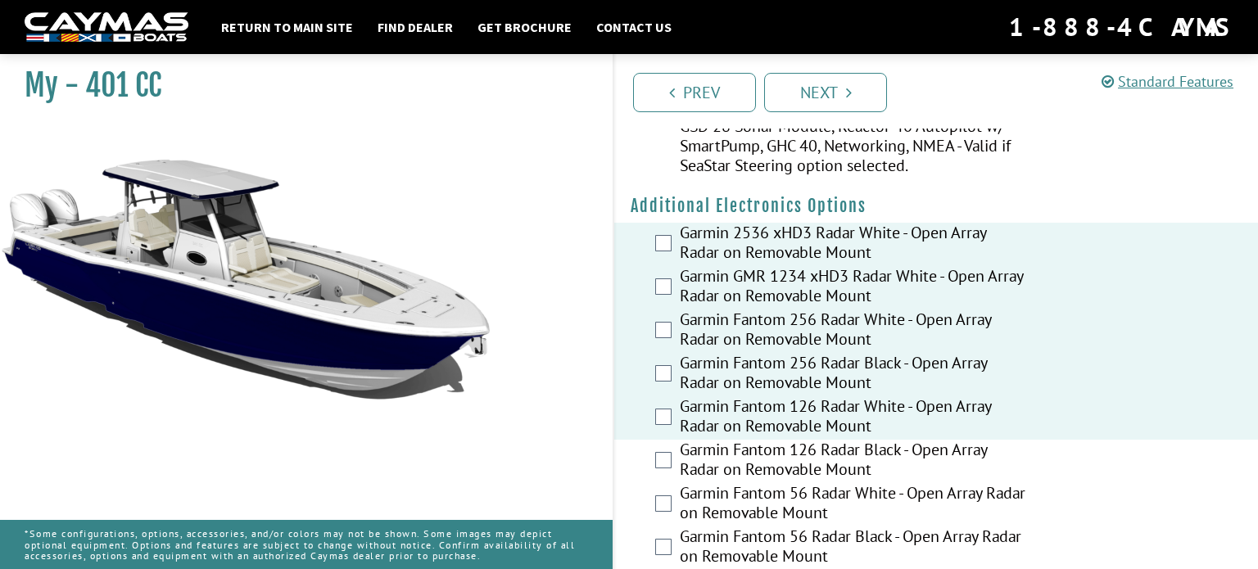
click at [983, 440] on label "Garmin Fantom 126 Radar Black - Open Array Radar on Removable Mount" at bounding box center [853, 461] width 347 height 43
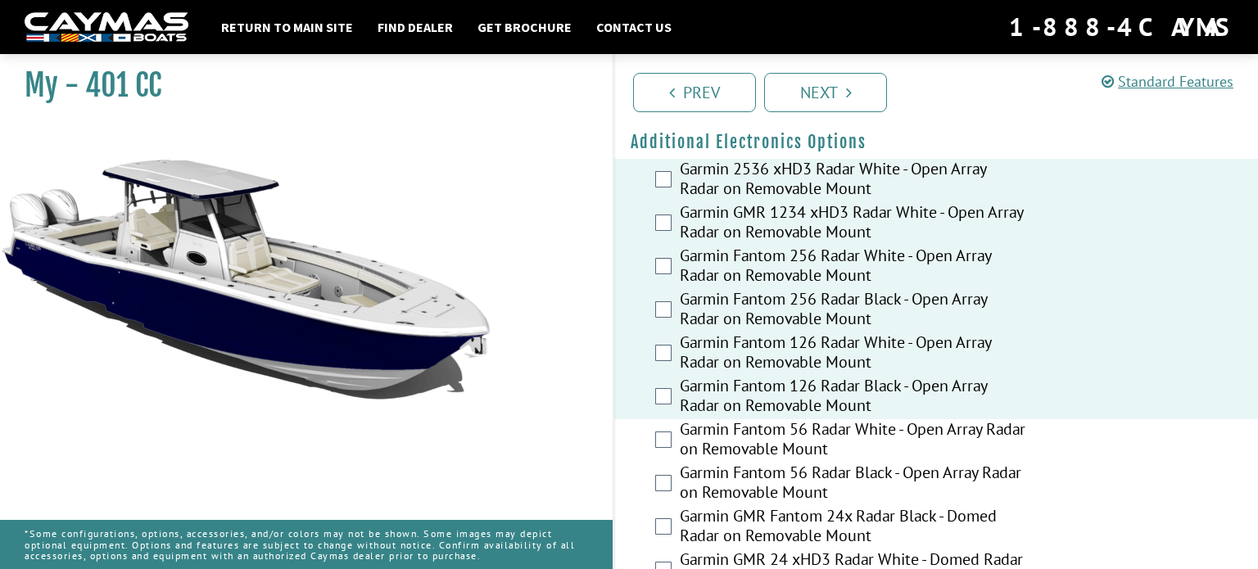
scroll to position [3265, 0]
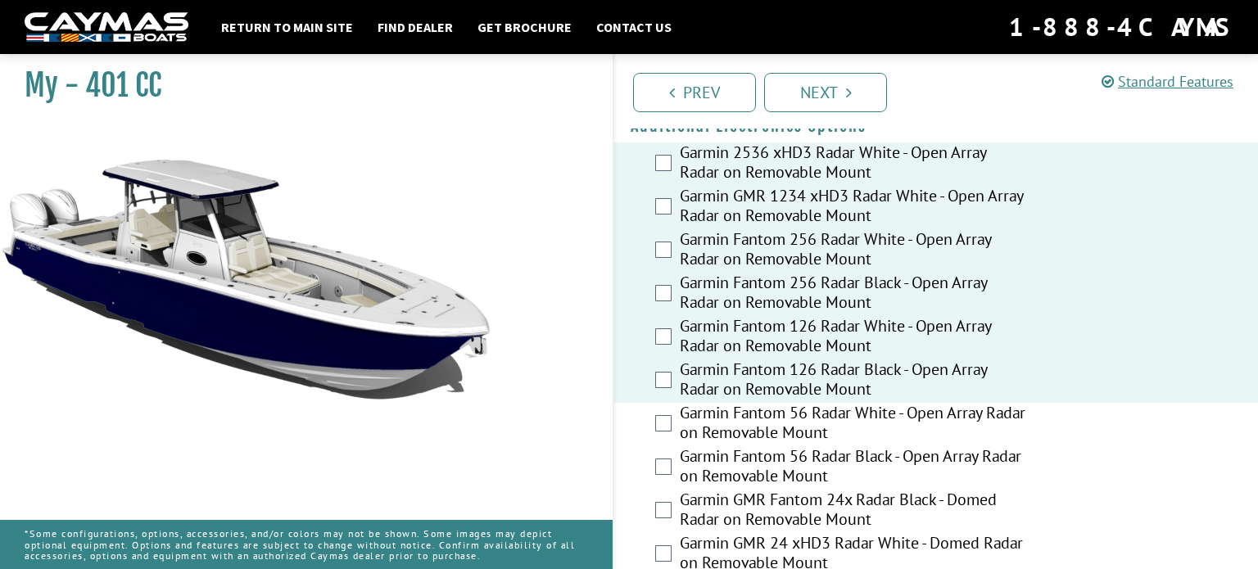
click at [973, 403] on label "Garmin Fantom 56 Radar White - Open Array Radar on Removable Mount" at bounding box center [853, 424] width 347 height 43
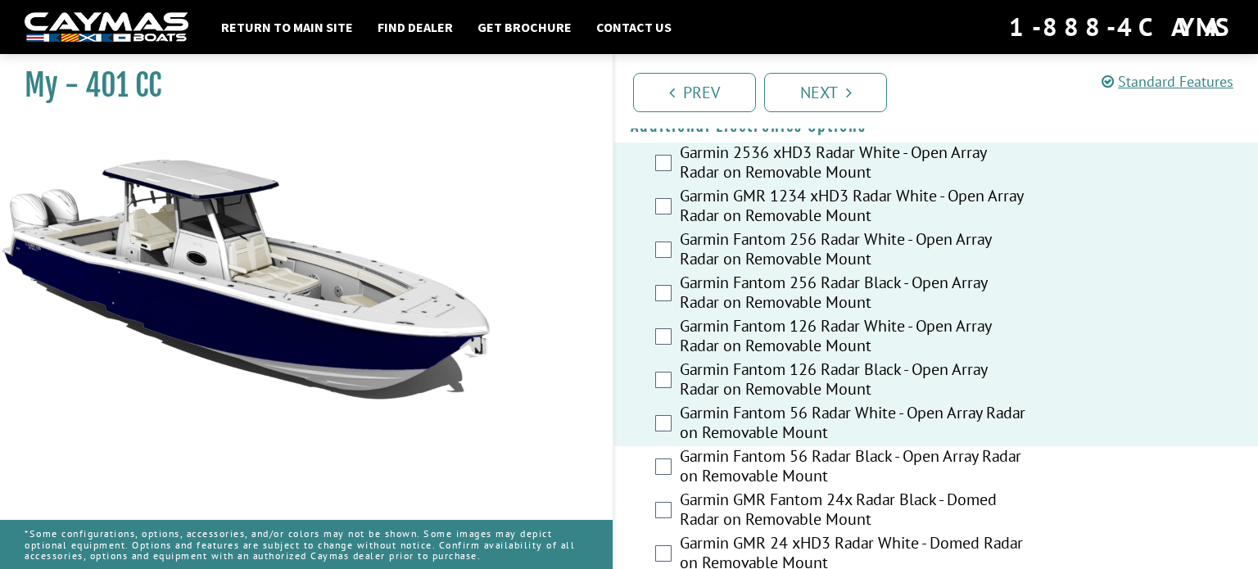
click at [972, 448] on label "Garmin Fantom 56 Radar Black - Open Array Radar on Removable Mount" at bounding box center [853, 467] width 347 height 43
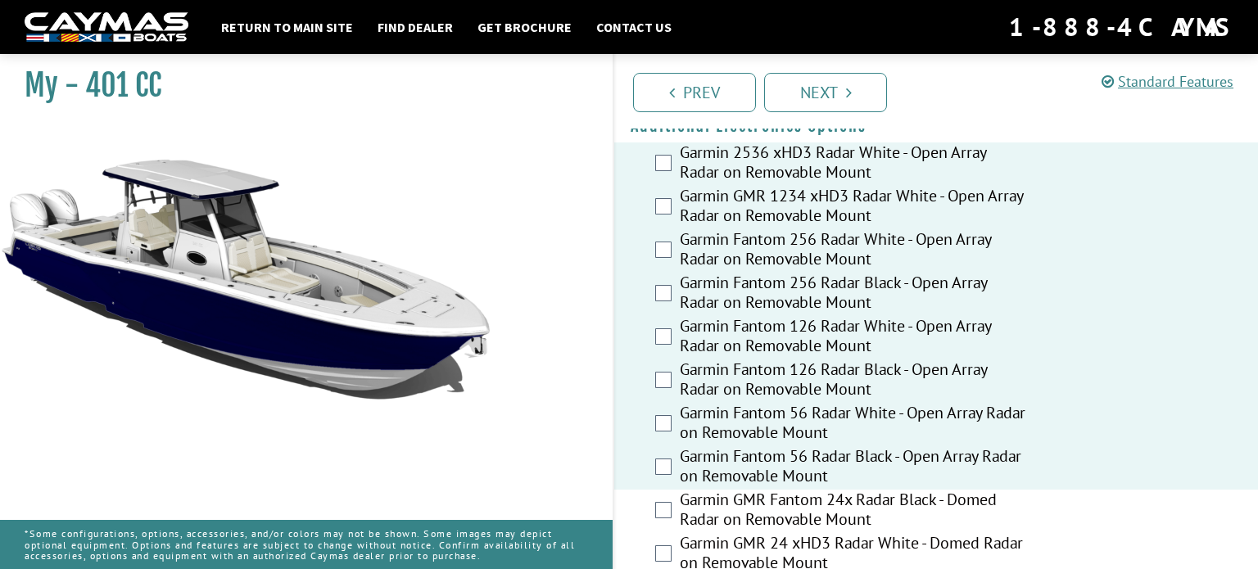
click at [984, 490] on label "Garmin GMR Fantom 24x Radar Black - Domed Radar on Removable Mount" at bounding box center [853, 511] width 347 height 43
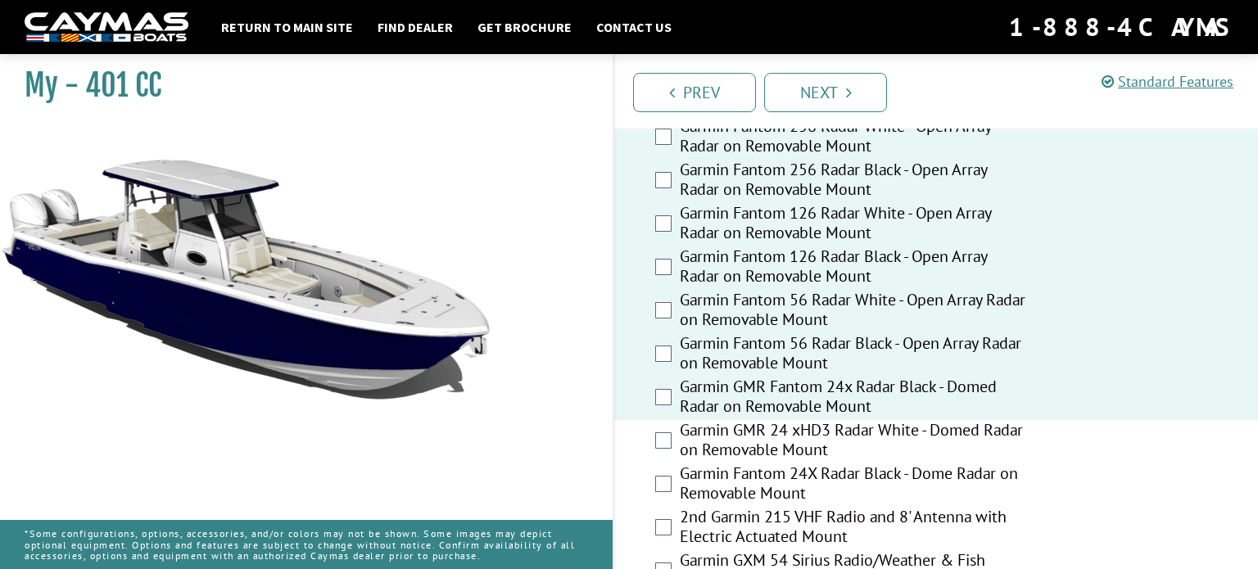
click at [982, 420] on label "Garmin GMR 24 xHD3 Radar White - Domed Radar on Removable Mount" at bounding box center [853, 441] width 347 height 43
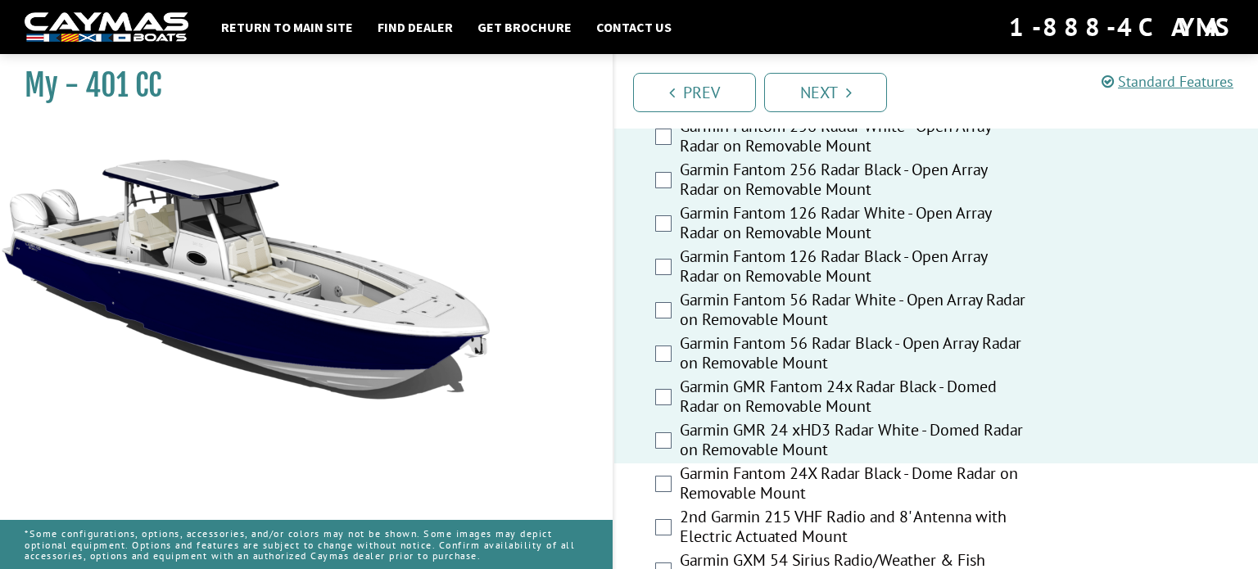
click at [992, 464] on label "Garmin Fantom 24X Radar Black - Dome Radar on Removable Mount" at bounding box center [853, 485] width 347 height 43
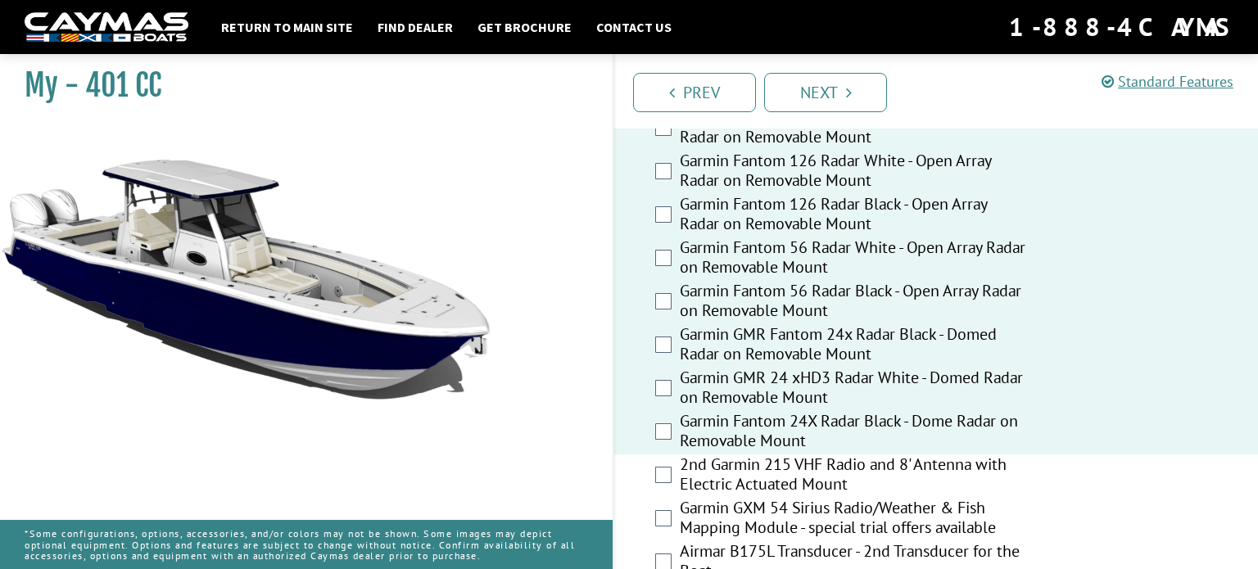
click at [990, 455] on label "2nd Garmin 215 VHF Radio and 8' Antenna with Electric Actuated Mount" at bounding box center [853, 476] width 347 height 43
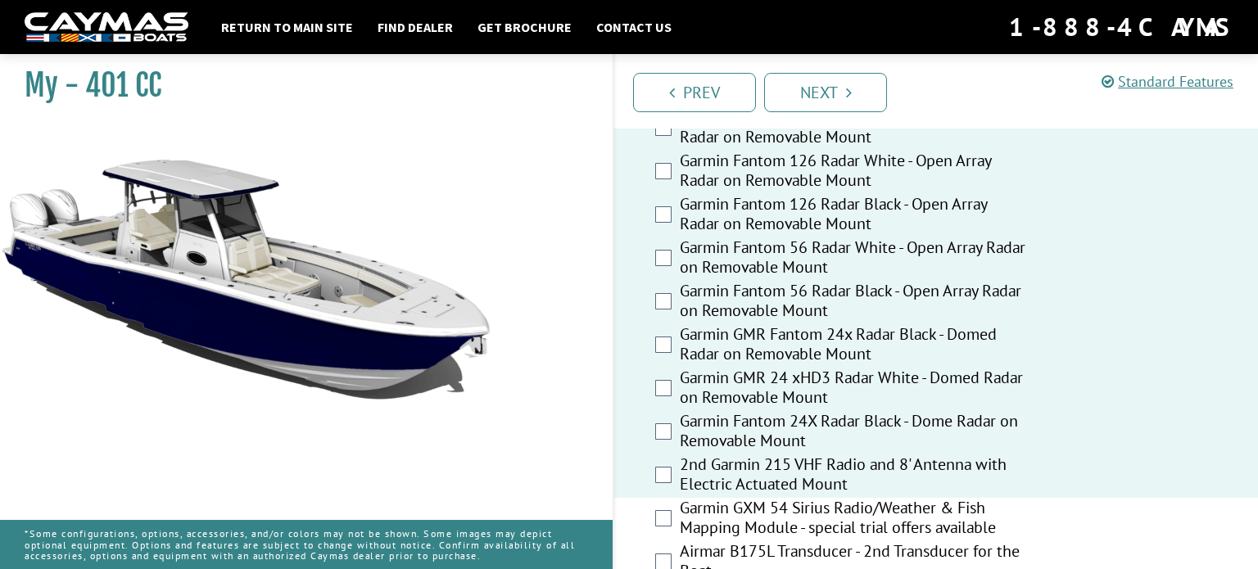
click at [982, 498] on label "Garmin GXM 54 Sirius Radio/Weather & Fish Mapping Module - special trial offers…" at bounding box center [853, 519] width 347 height 43
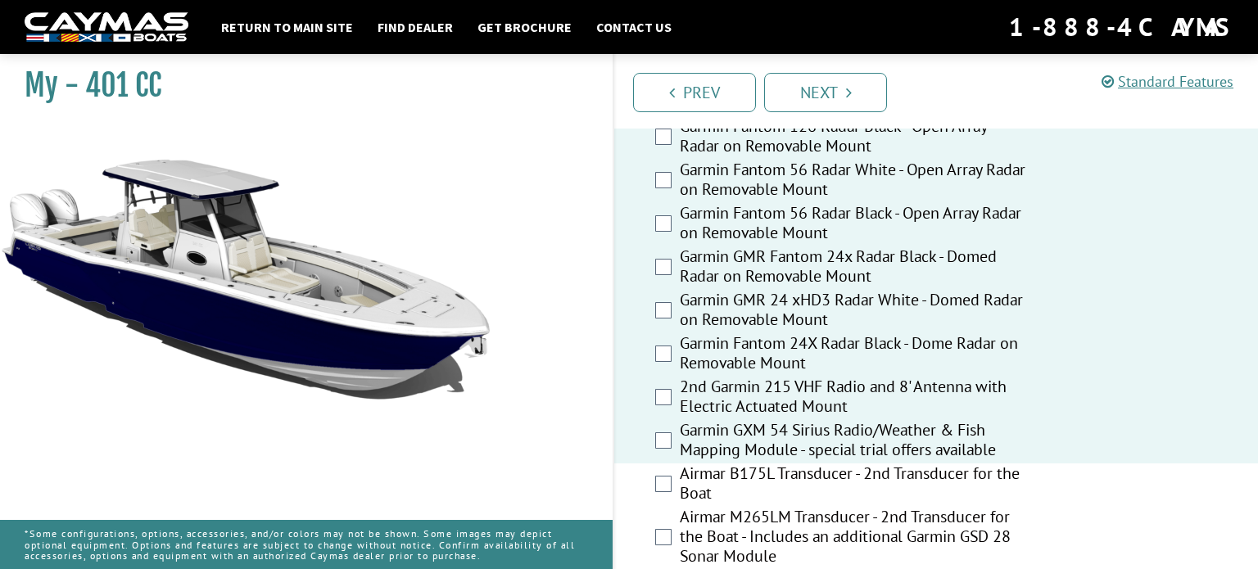
click at [980, 464] on label "Airmar B175L Transducer - 2nd Transducer for the Boat" at bounding box center [853, 485] width 347 height 43
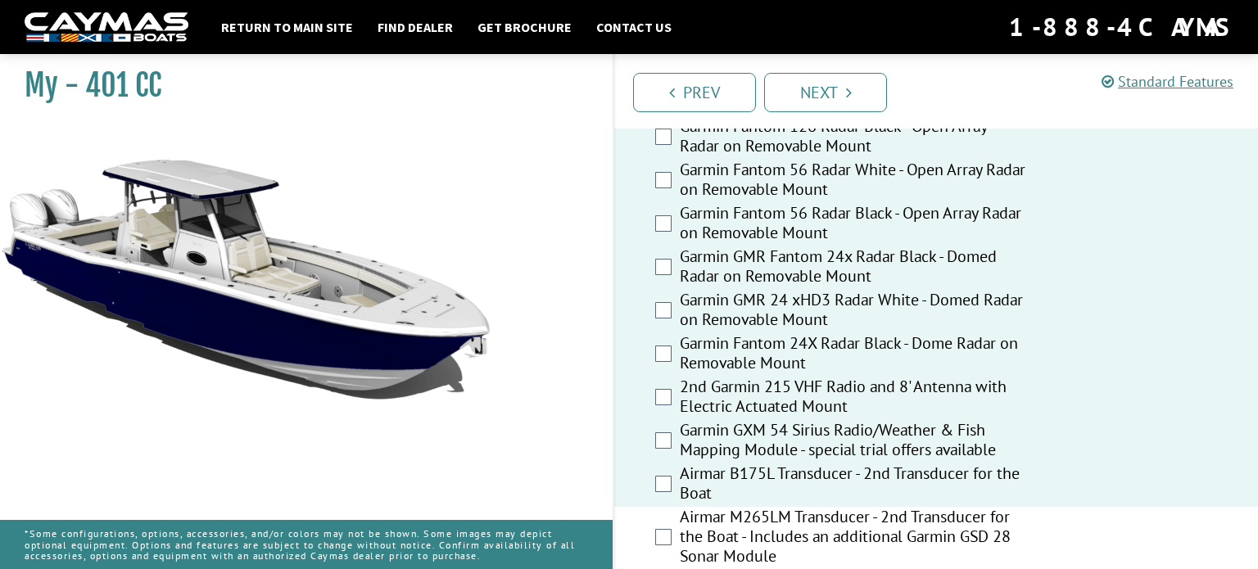
click at [987, 507] on label "Airmar M265LM Transducer - 2nd Transducer for the Boat - Includes an additional…" at bounding box center [853, 538] width 347 height 63
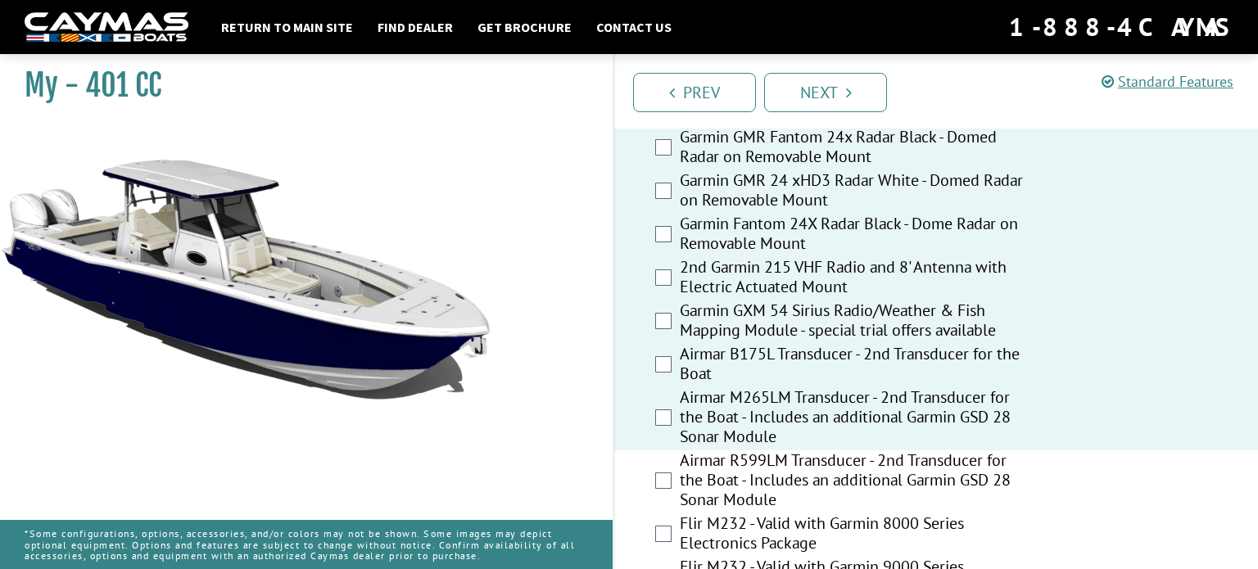
click at [985, 450] on label "Airmar R599LM Transducer - 2nd Transducer for the Boat - Includes an additional…" at bounding box center [853, 481] width 347 height 63
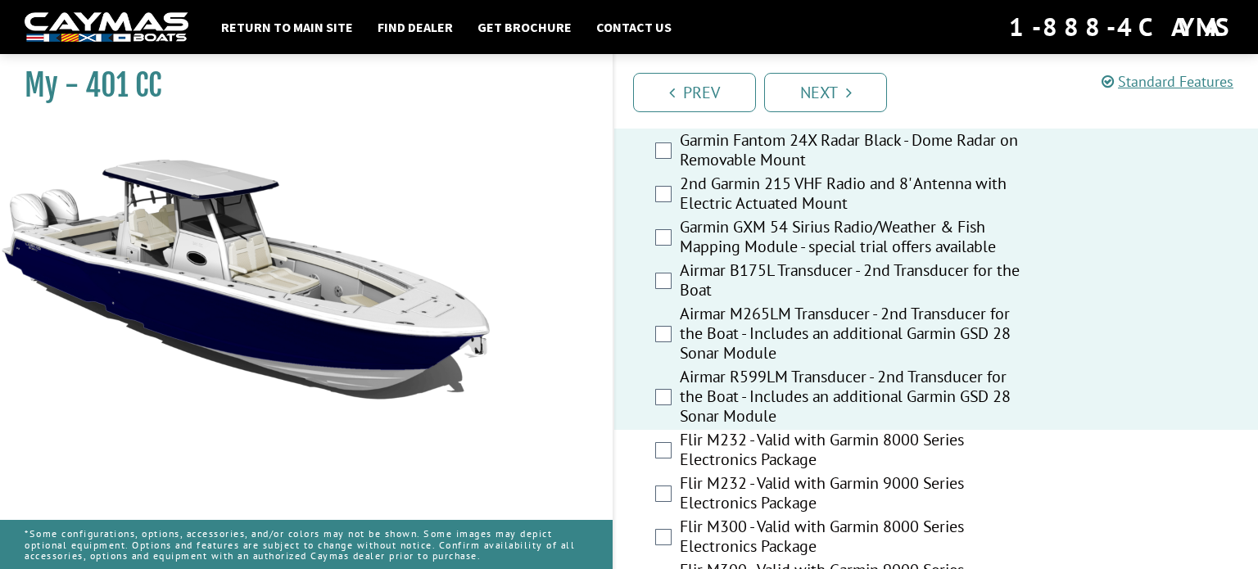
click at [985, 430] on label "Flir M232 - Valid with Garmin 8000 Series Electronics Package" at bounding box center [853, 451] width 347 height 43
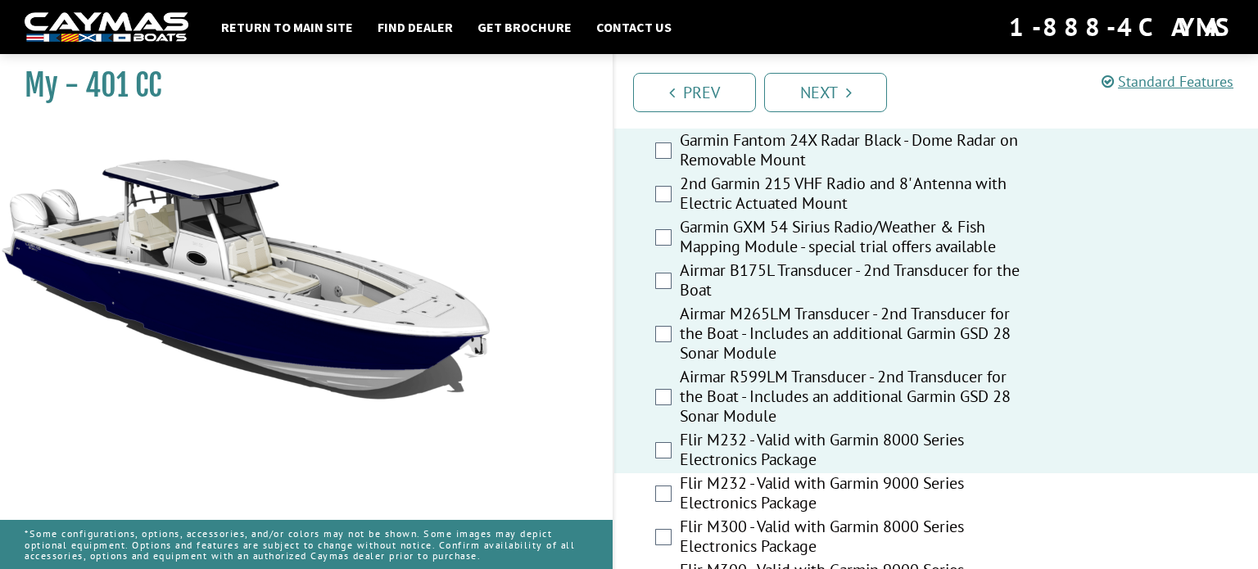
click at [976, 473] on label "Flir M232 - Valid with Garmin 9000 Series Electronics Package" at bounding box center [853, 494] width 347 height 43
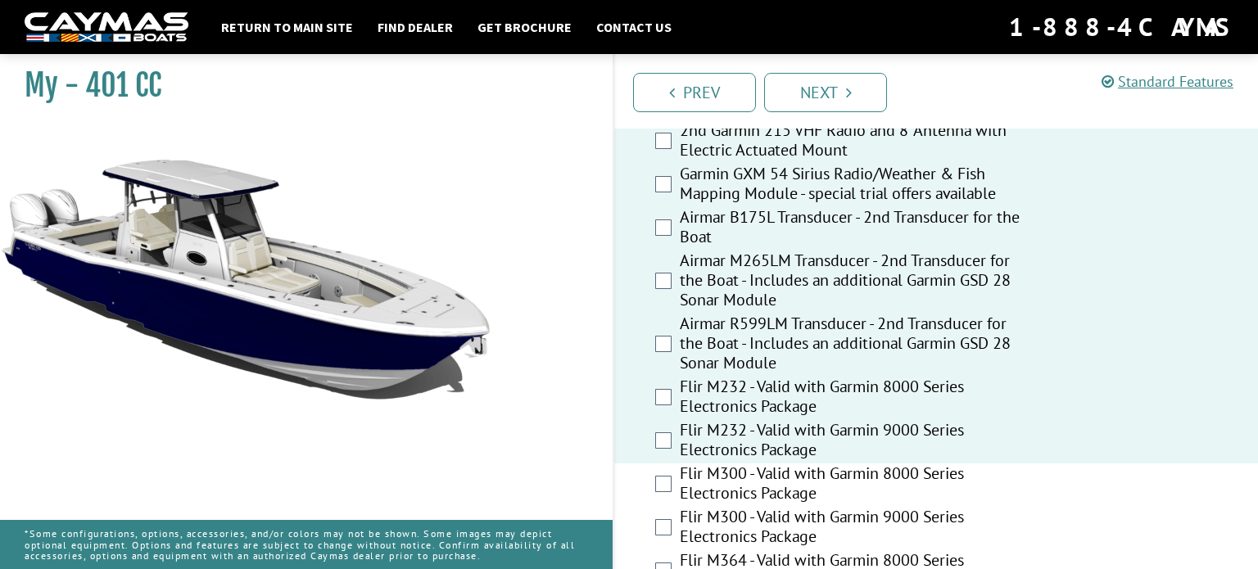
click at [982, 464] on label "Flir M300 - Valid with Garmin 8000 Series Electronics Package" at bounding box center [853, 485] width 347 height 43
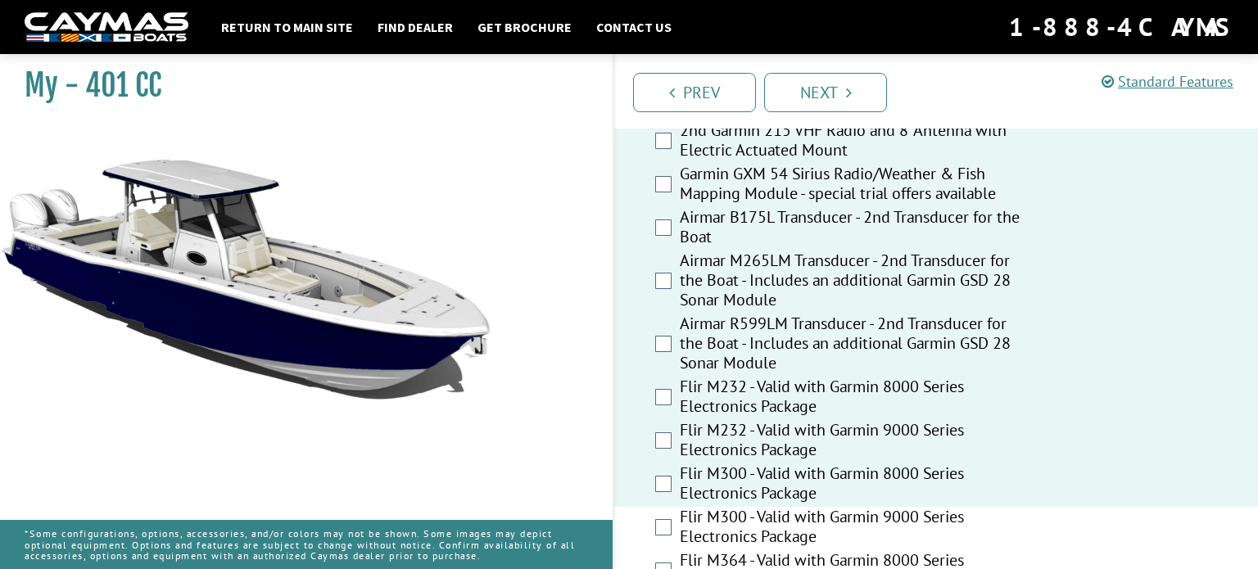
click at [961, 507] on label "Flir M300 - Valid with Garmin 9000 Series Electronics Package" at bounding box center [853, 528] width 347 height 43
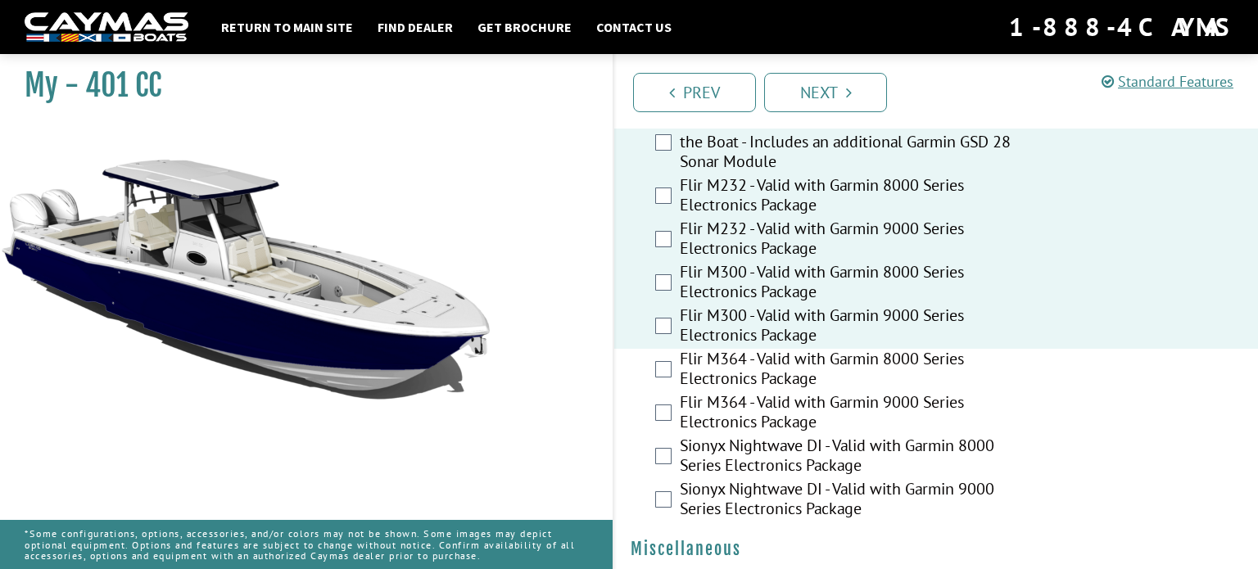
scroll to position [3967, 0]
click at [1001, 348] on label "Flir M364 - Valid with Garmin 8000 Series Electronics Package" at bounding box center [853, 369] width 347 height 43
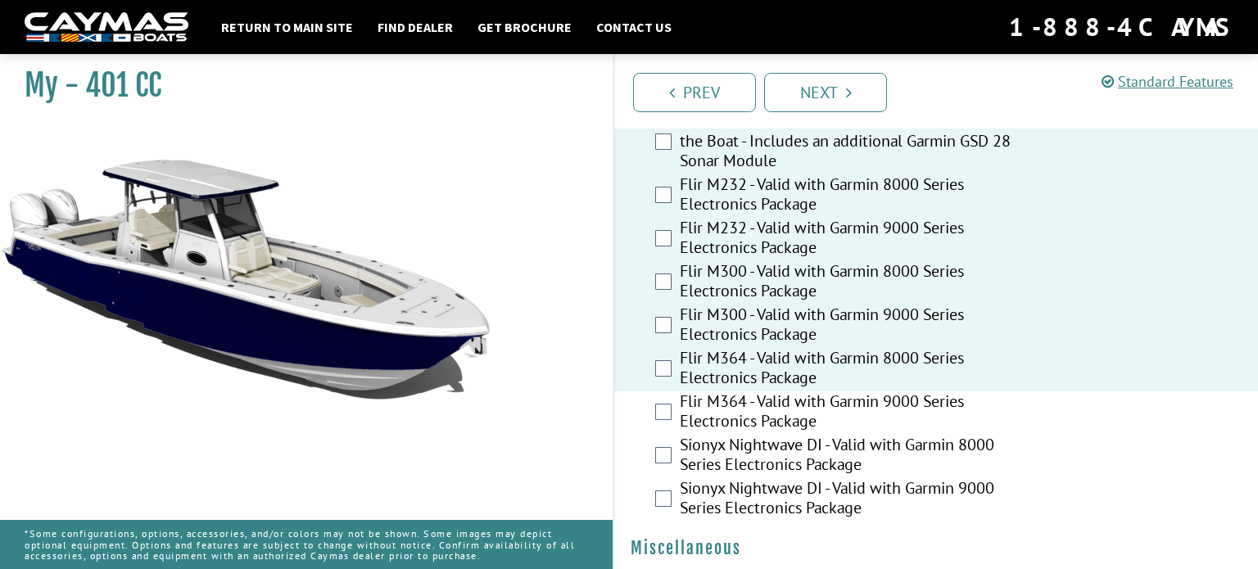
click at [992, 392] on label "Flir M364 - Valid with Garmin 9000 Series Electronics Package" at bounding box center [853, 413] width 347 height 43
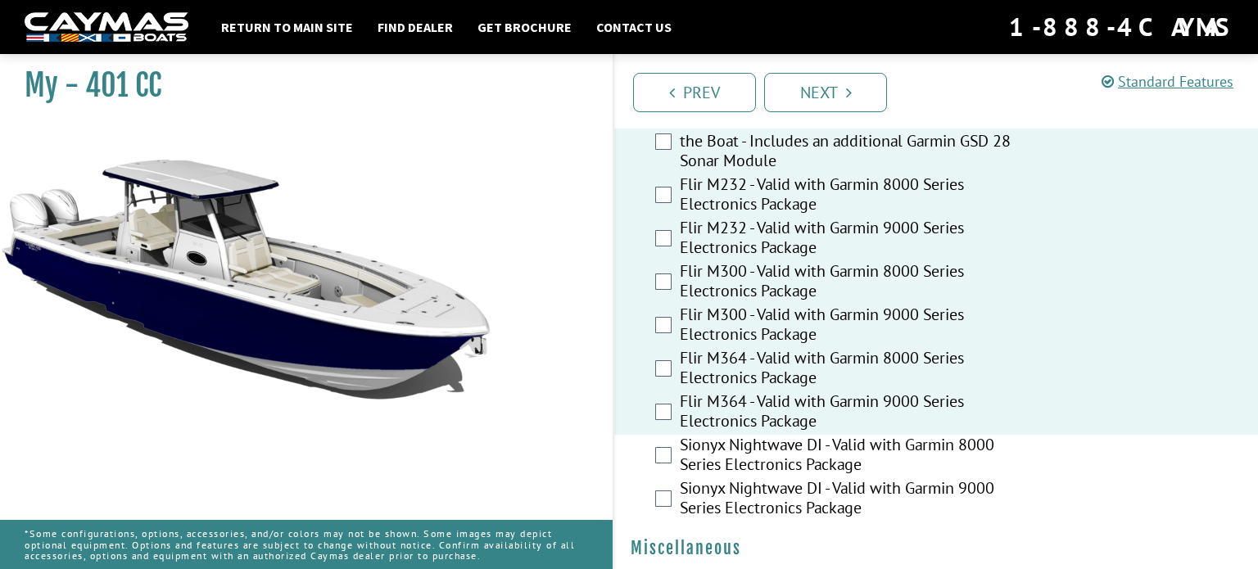
click at [1018, 435] on label "Sionyx Nightwave DI - Valid with Garmin 8000 Series Electronics Package" at bounding box center [853, 456] width 347 height 43
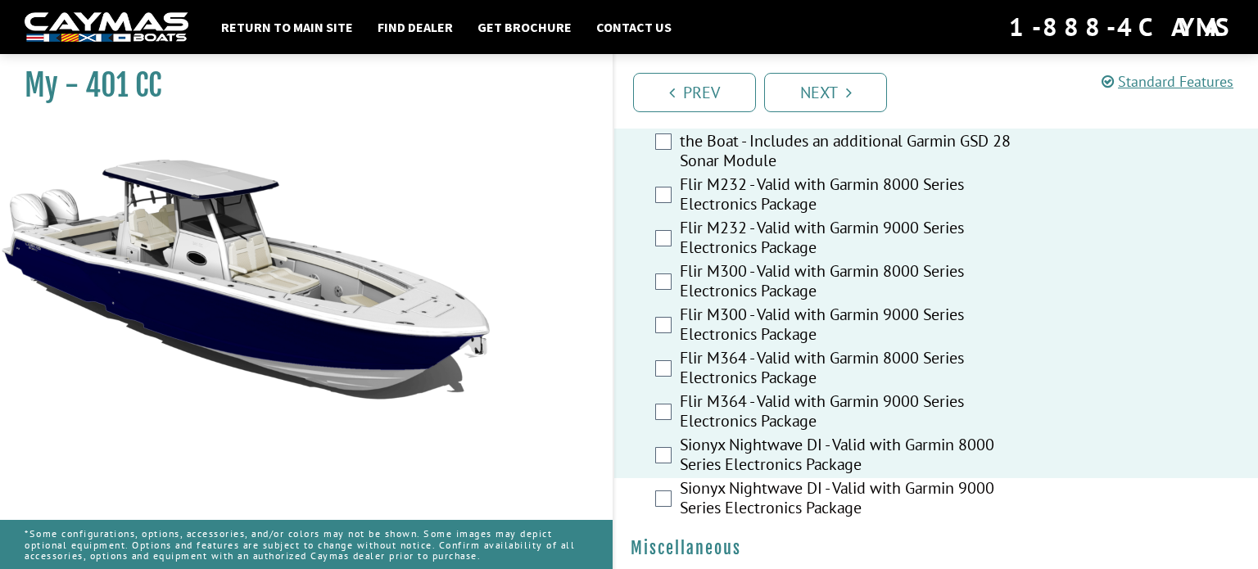
click at [1022, 478] on label "Sionyx Nightwave DI - Valid with Garmin 9000 Series Electronics Package" at bounding box center [853, 499] width 347 height 43
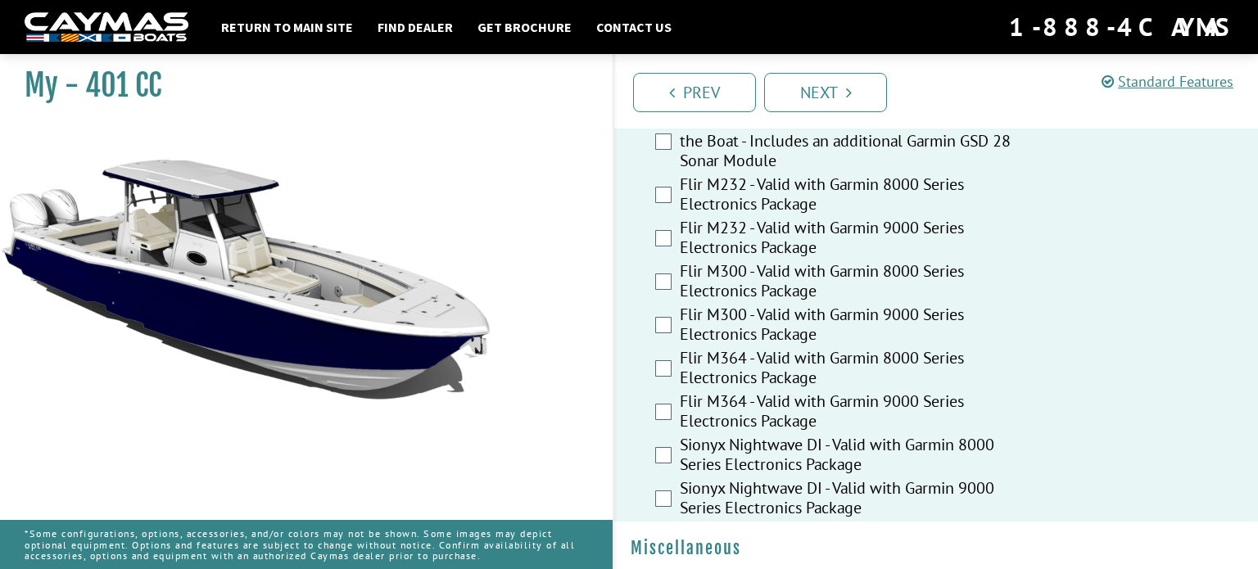
scroll to position [3994, 0]
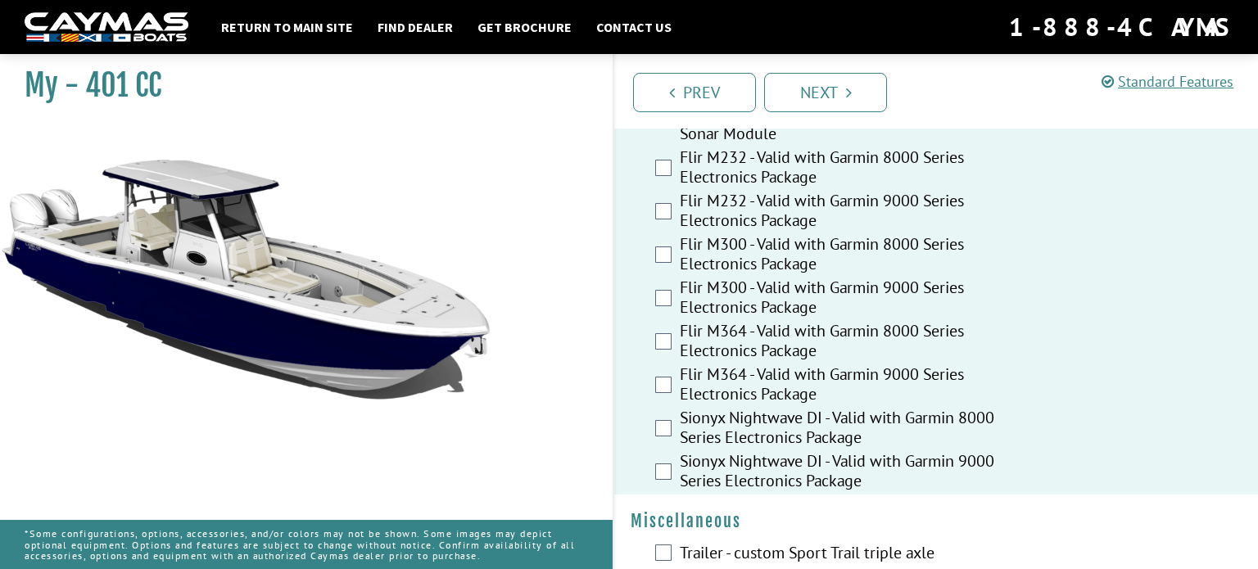
click at [917, 543] on label "Trailer - custom Sport Trail triple axle" at bounding box center [853, 555] width 347 height 24
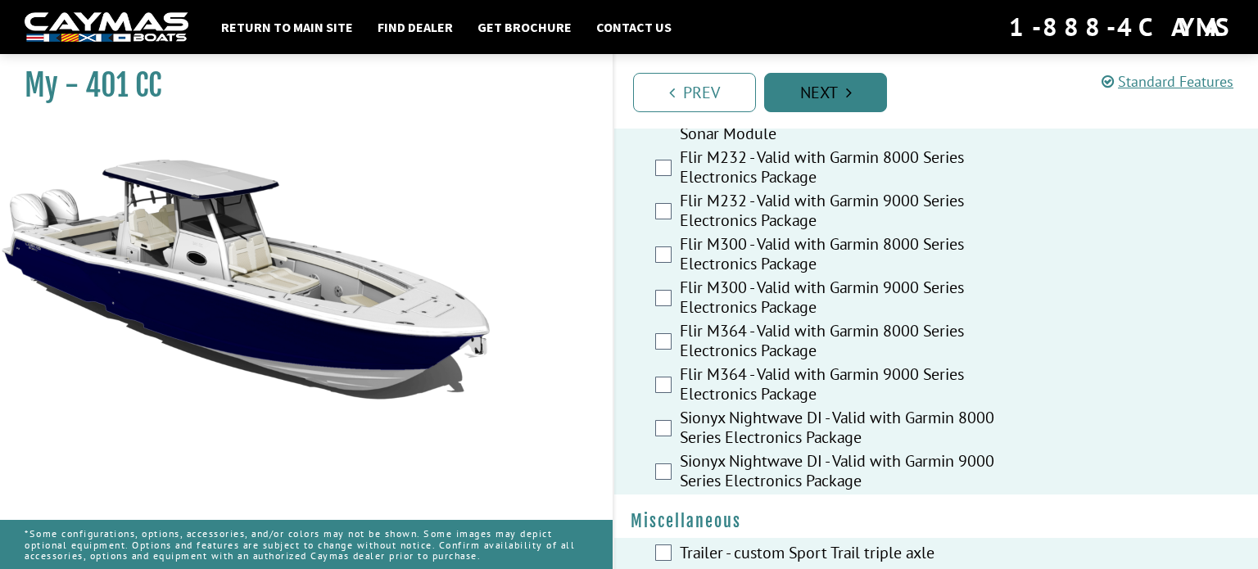
click at [849, 79] on link "Next" at bounding box center [825, 92] width 123 height 39
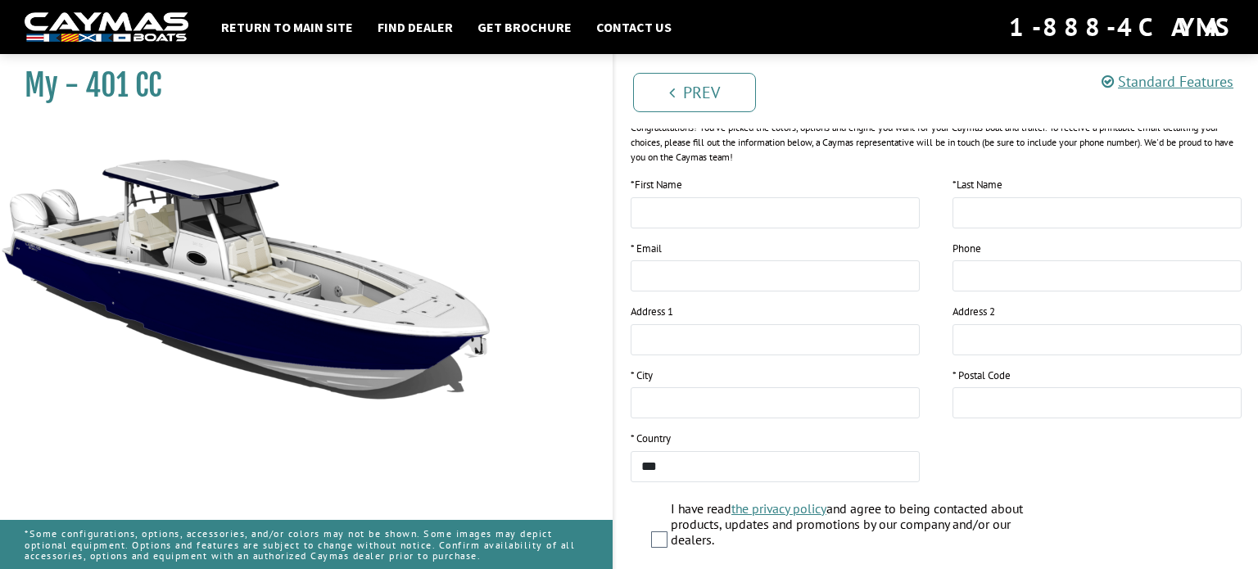
scroll to position [341, 0]
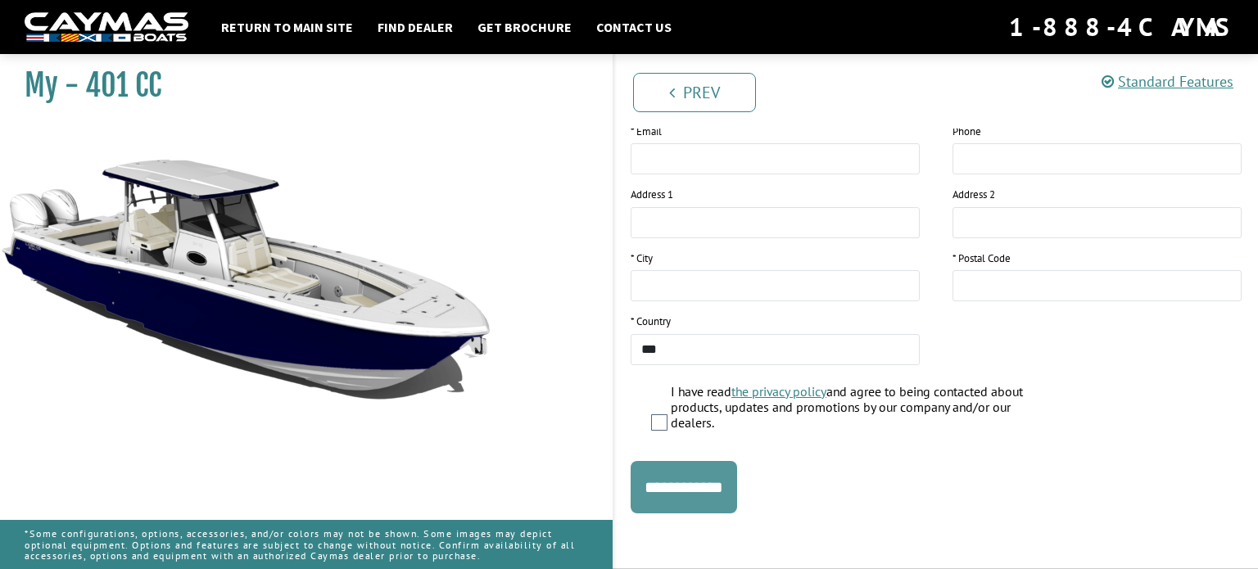
click at [715, 490] on input "**********" at bounding box center [684, 487] width 106 height 52
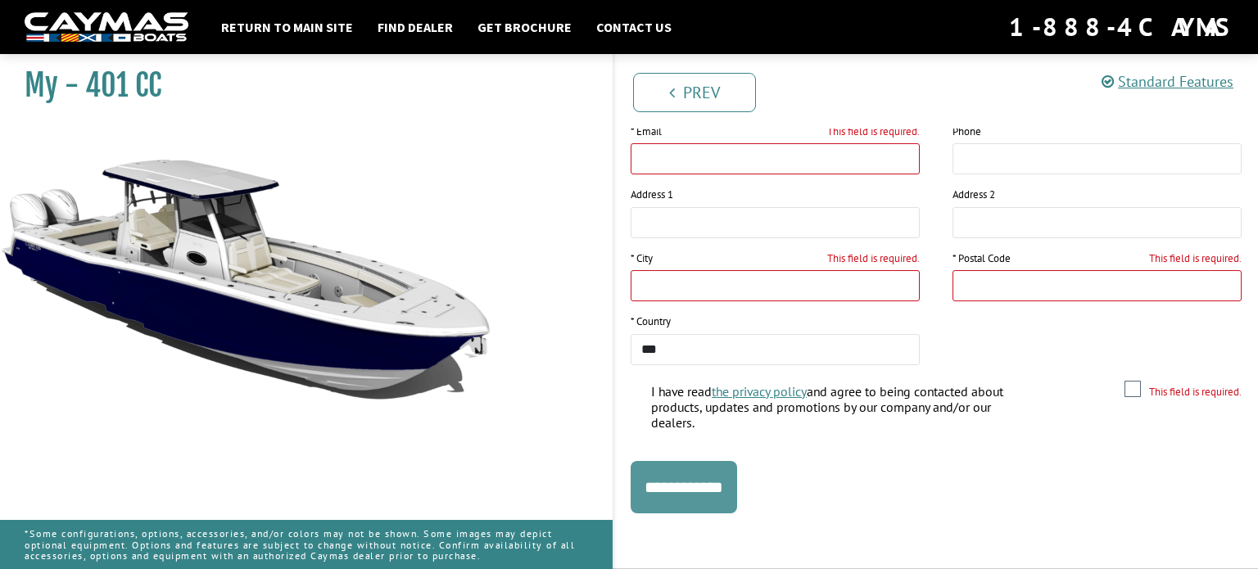
click at [737, 492] on input "**********" at bounding box center [684, 487] width 106 height 52
click at [737, 490] on input "**********" at bounding box center [684, 487] width 106 height 52
click at [737, 485] on input "**********" at bounding box center [684, 487] width 106 height 52
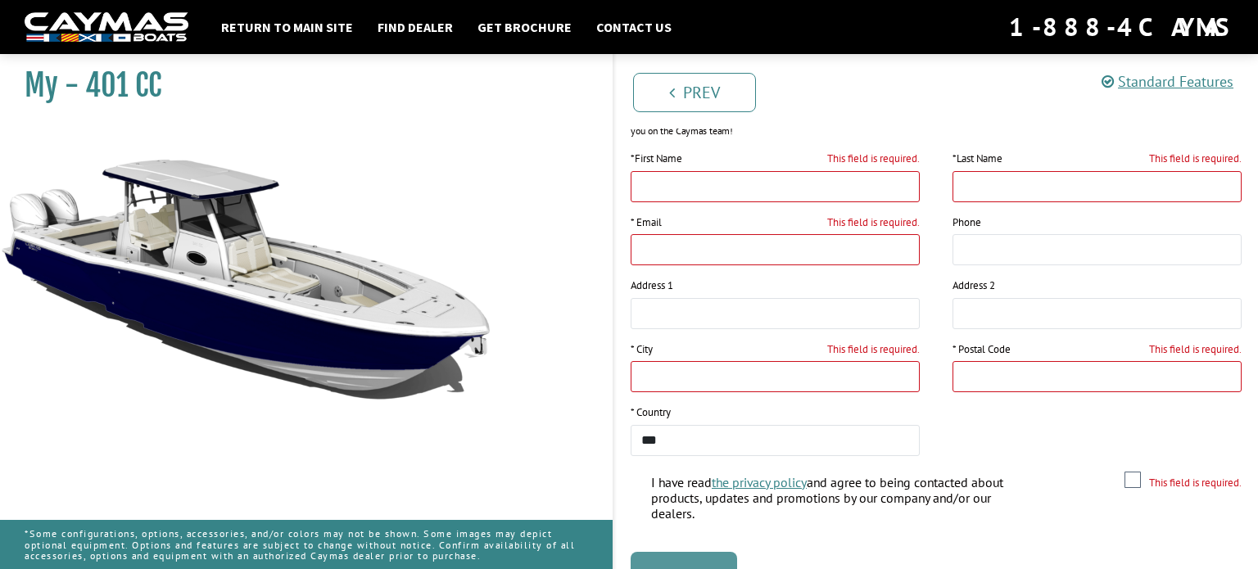
scroll to position [249, 0]
click at [816, 372] on input "This field is required." at bounding box center [775, 377] width 289 height 31
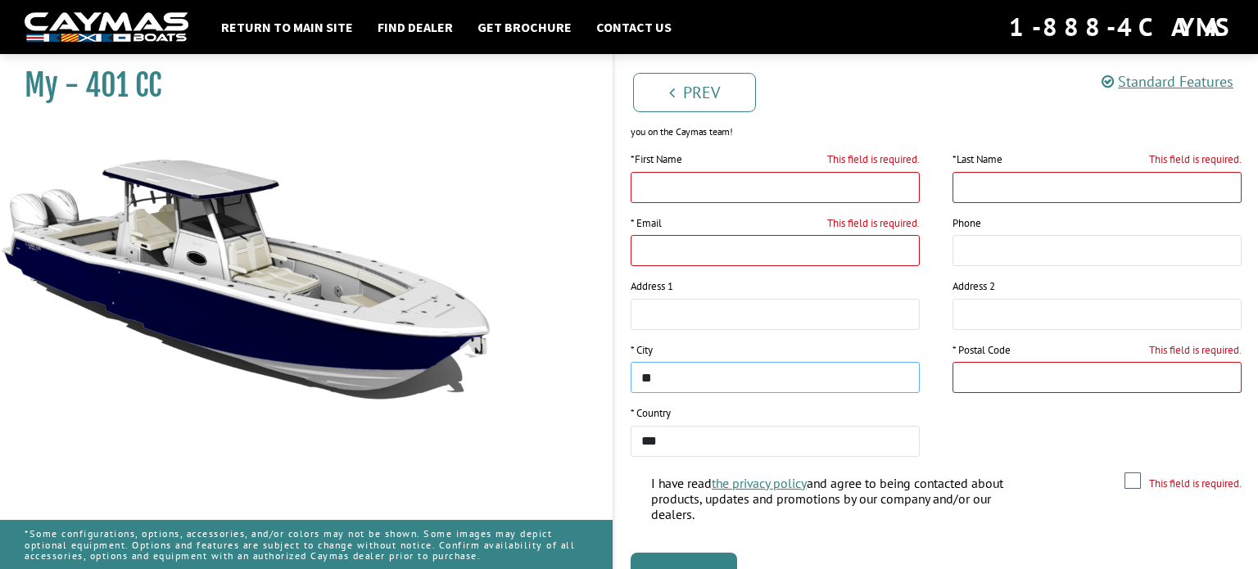
type input "**"
click at [1022, 364] on input "This field is required." at bounding box center [1097, 377] width 289 height 31
type input "**"
click at [700, 265] on input "This field is required." at bounding box center [775, 250] width 289 height 31
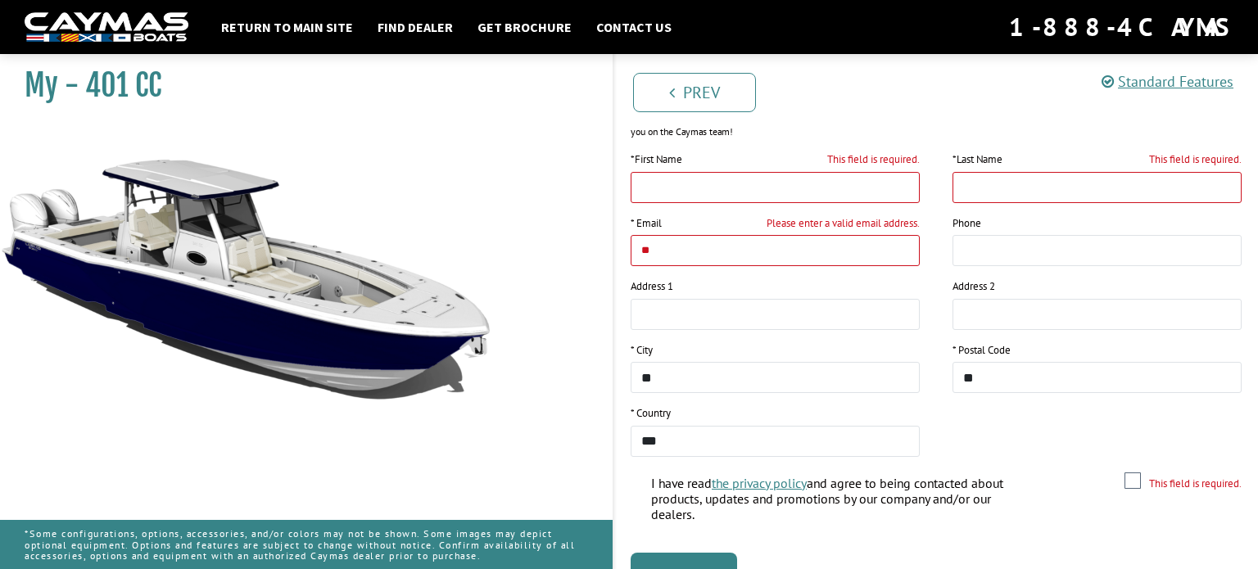
type input "**"
click at [721, 183] on input "This field is required." at bounding box center [775, 187] width 289 height 31
type input "**"
click at [1025, 174] on input "This field is required." at bounding box center [1097, 187] width 289 height 31
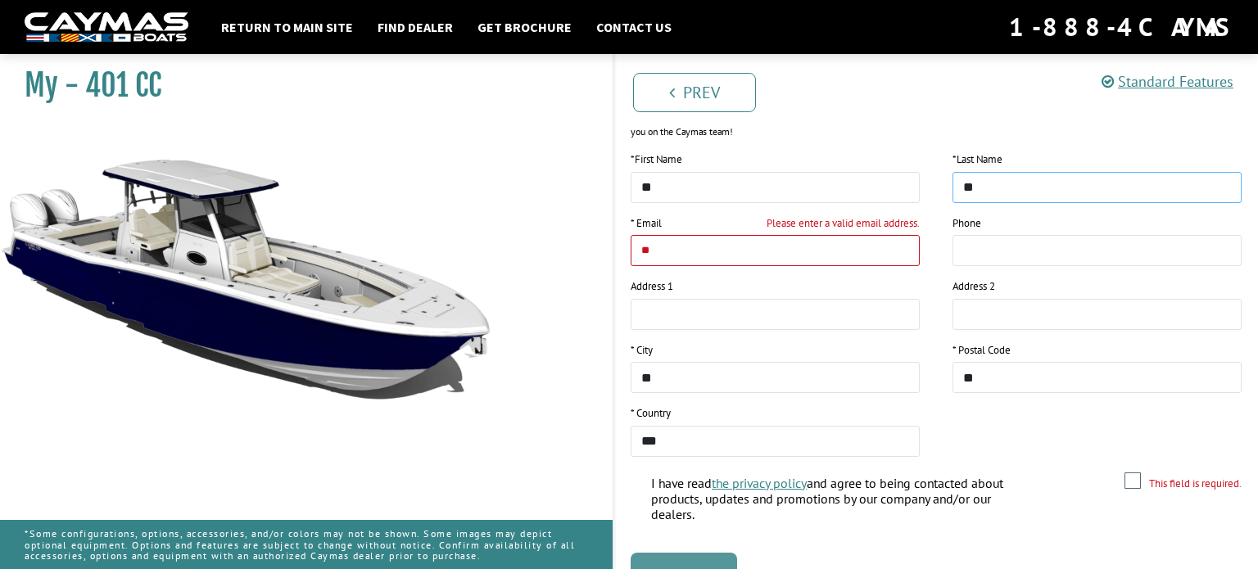
type input "**"
click at [722, 553] on input "**********" at bounding box center [684, 579] width 106 height 52
click at [722, 558] on input "**********" at bounding box center [684, 579] width 106 height 52
click at [714, 554] on input "**********" at bounding box center [684, 579] width 106 height 52
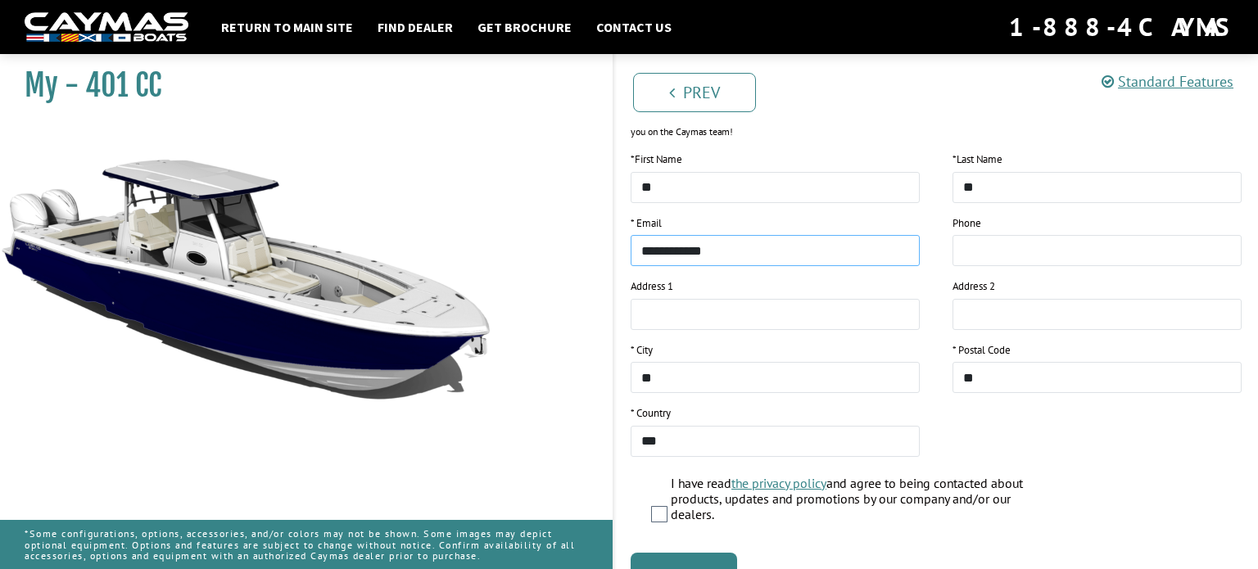
type input "**********"
click at [631, 553] on input "**********" at bounding box center [684, 579] width 106 height 52
click at [734, 553] on div "Email Invalid: Please double-check and enter a valid one to continue." at bounding box center [936, 543] width 644 height 20
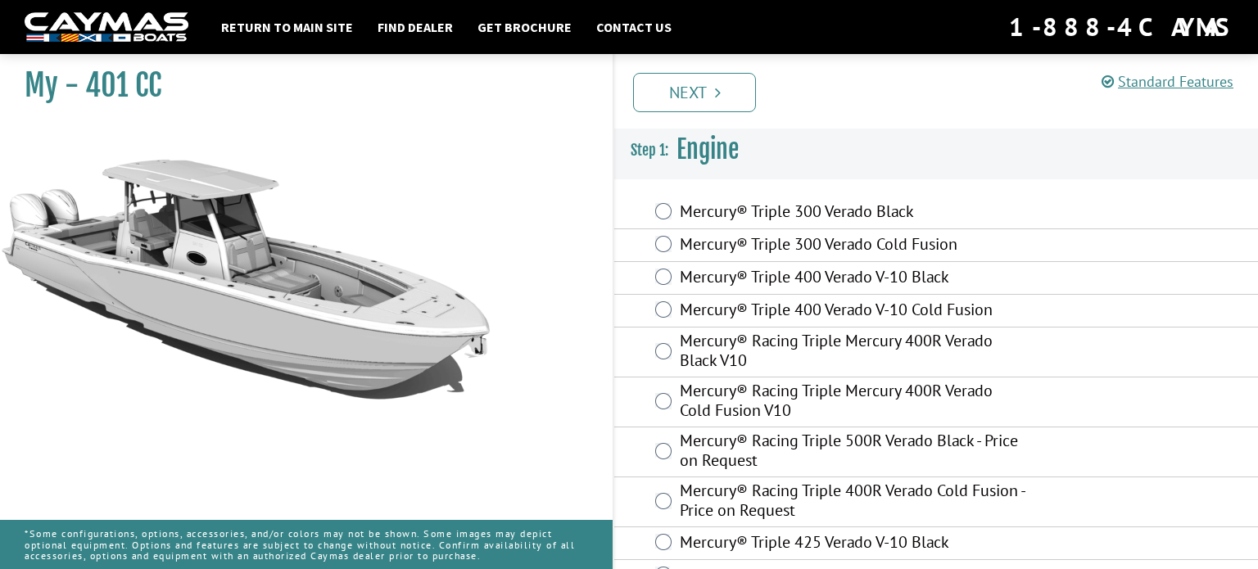
scroll to position [228, 0]
